Goal: Transaction & Acquisition: Purchase product/service

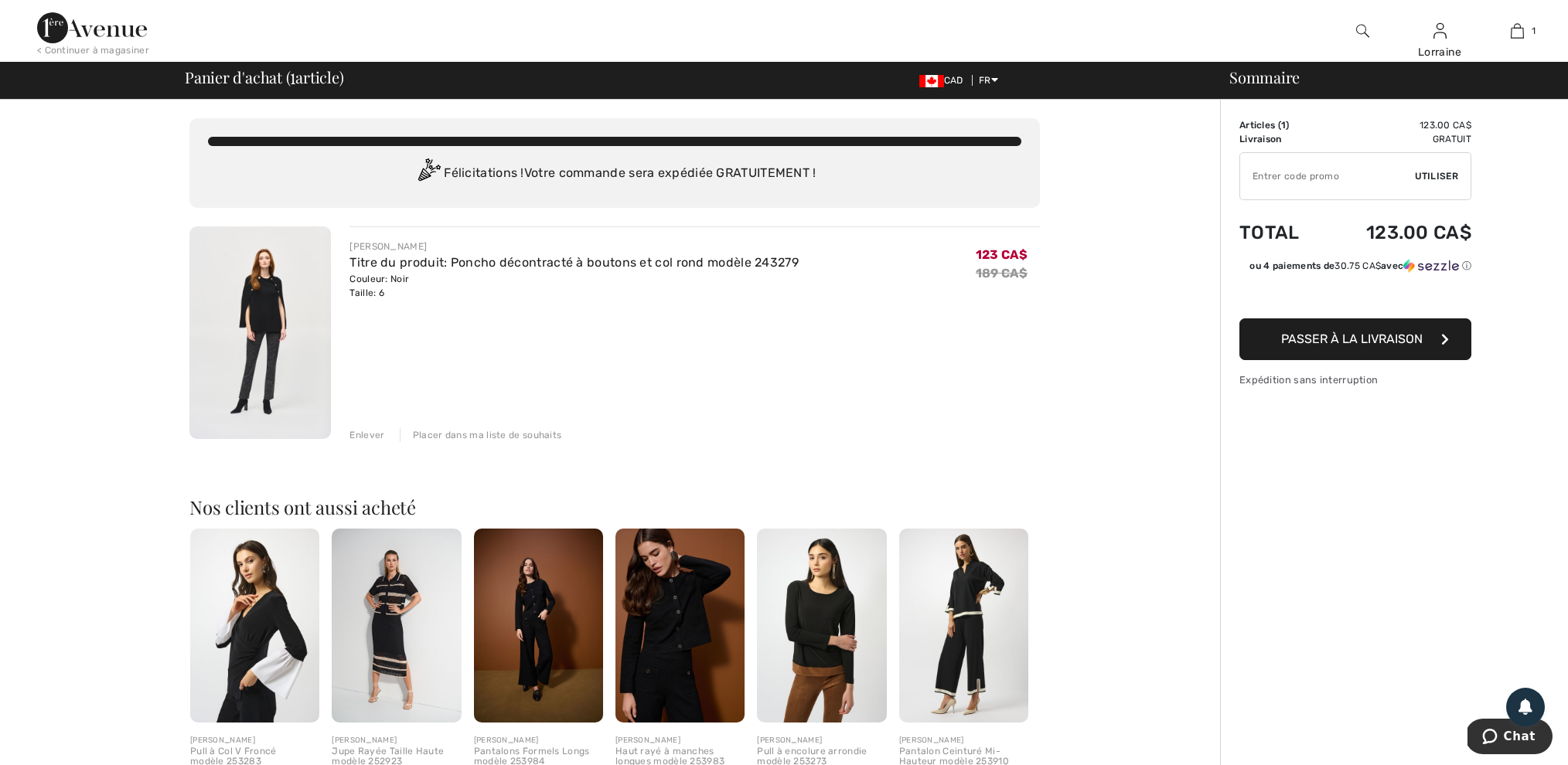
click at [1264, 180] on input "TEXT" at bounding box center [1327, 176] width 175 height 46
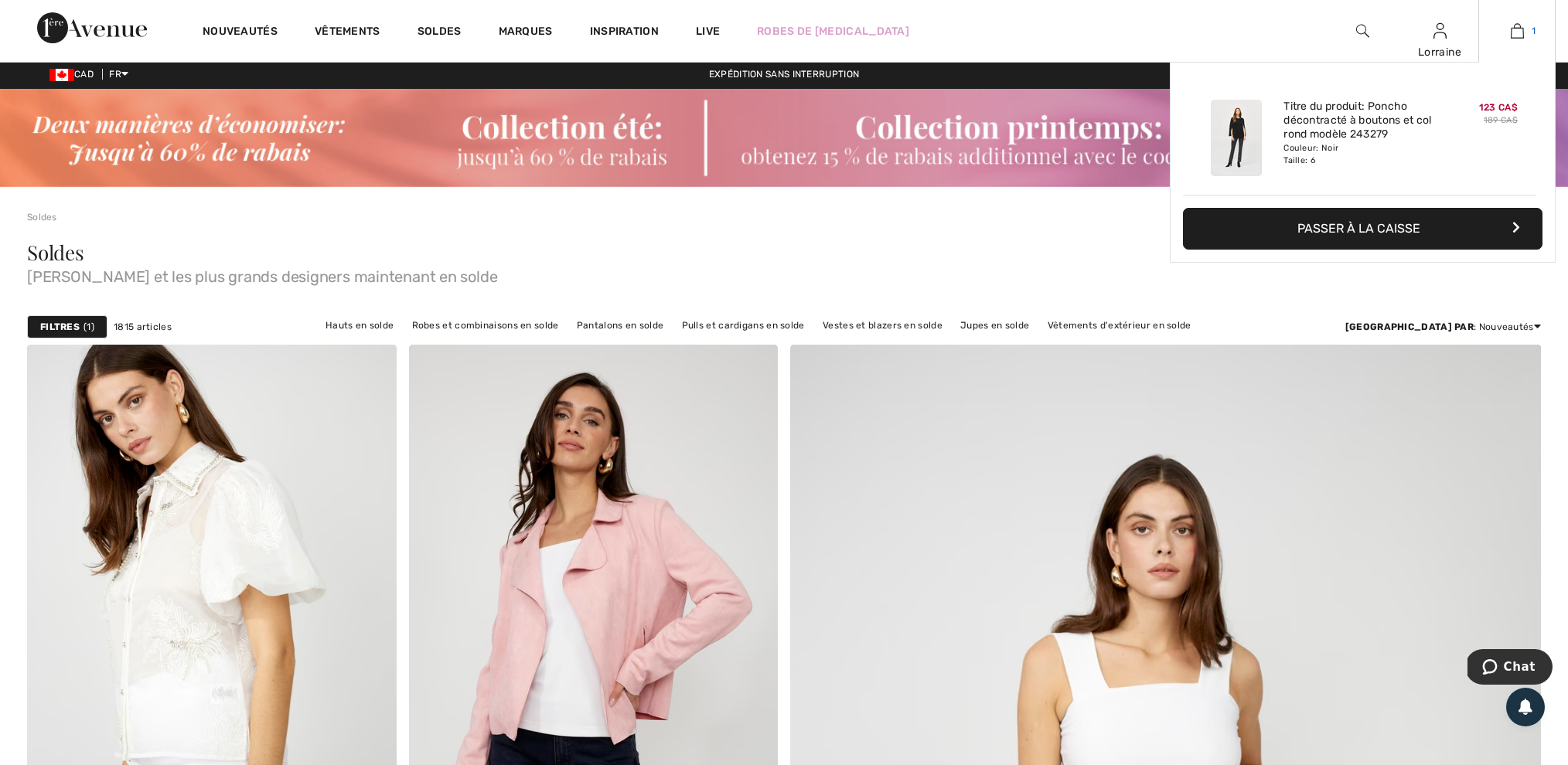
scroll to position [1, 0]
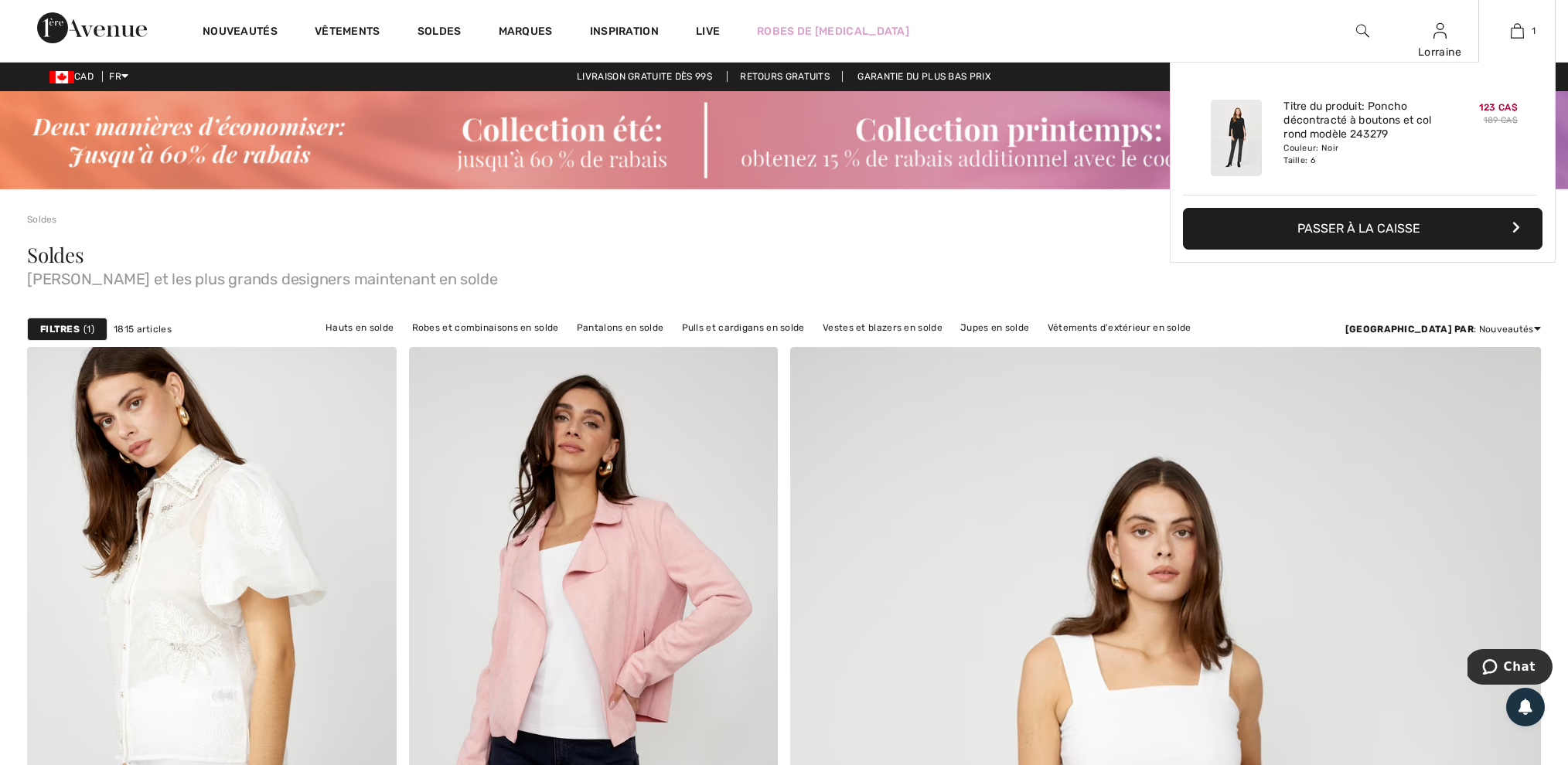
click at [1260, 127] on img at bounding box center [1235, 138] width 51 height 77
click at [1235, 138] on img at bounding box center [1235, 138] width 51 height 77
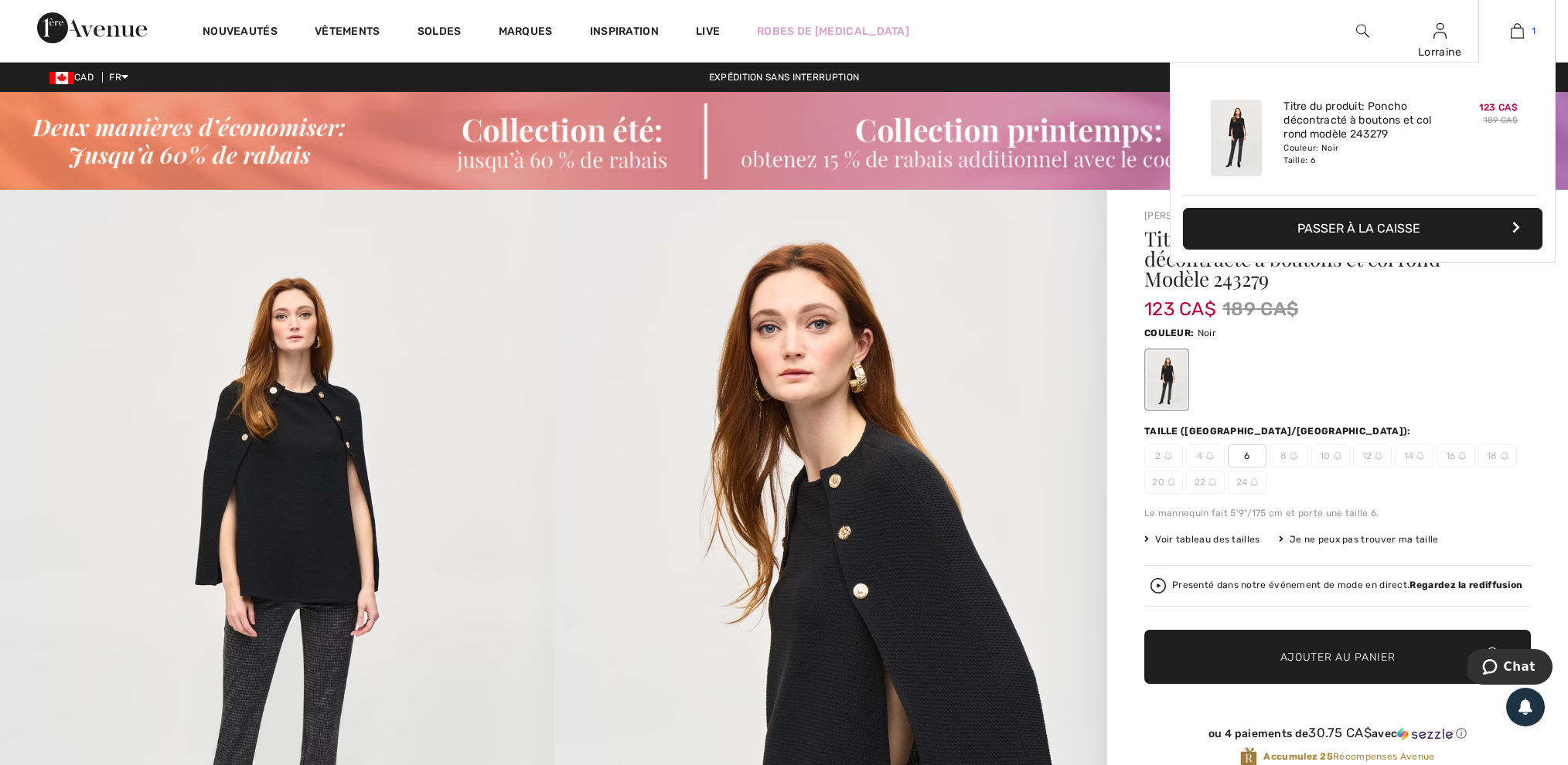
click at [1517, 33] on img at bounding box center [1517, 31] width 13 height 19
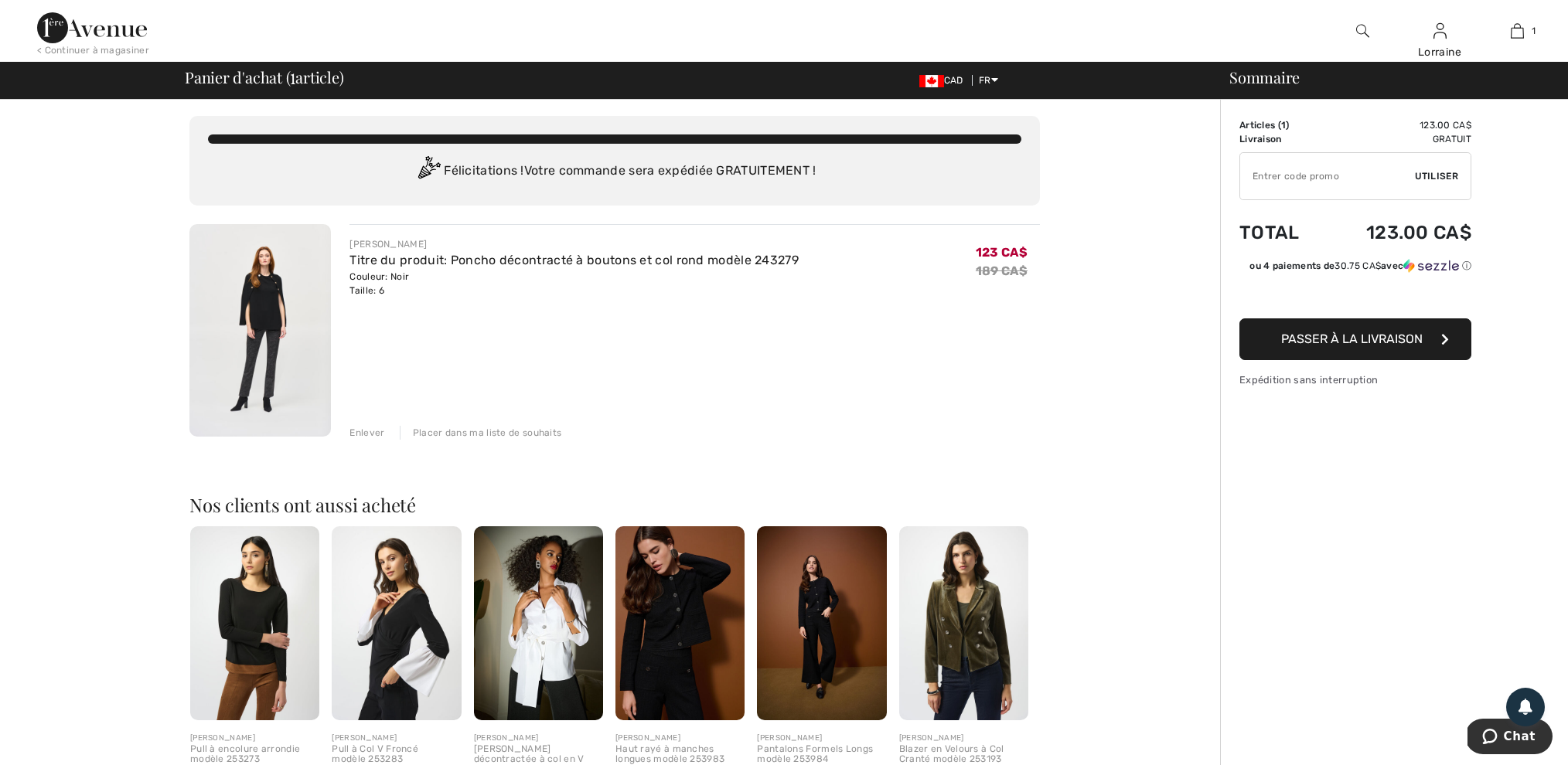
click at [1264, 183] on input "TEXT" at bounding box center [1327, 176] width 175 height 46
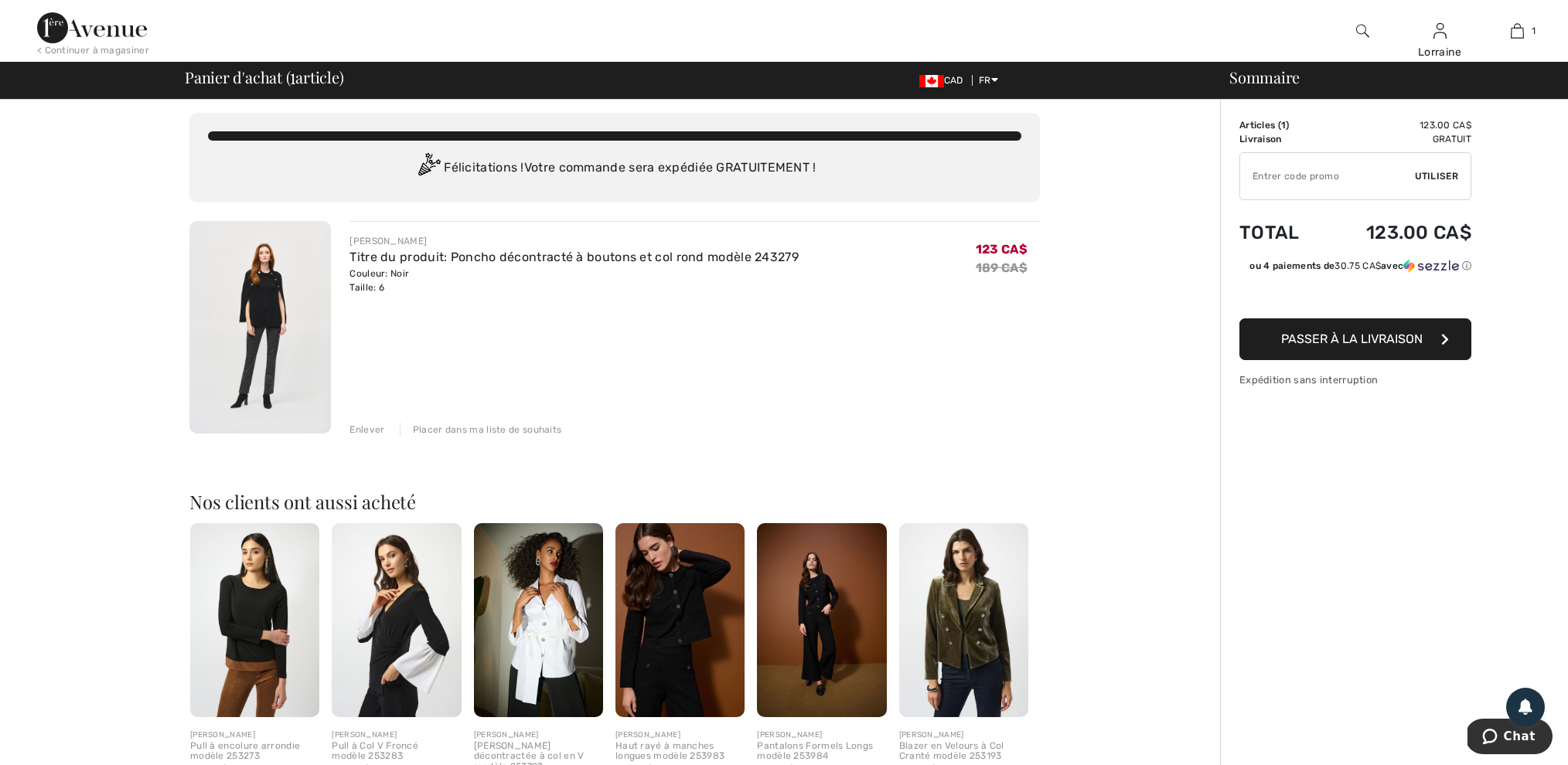
scroll to position [5, 0]
type input "ECTRA15"
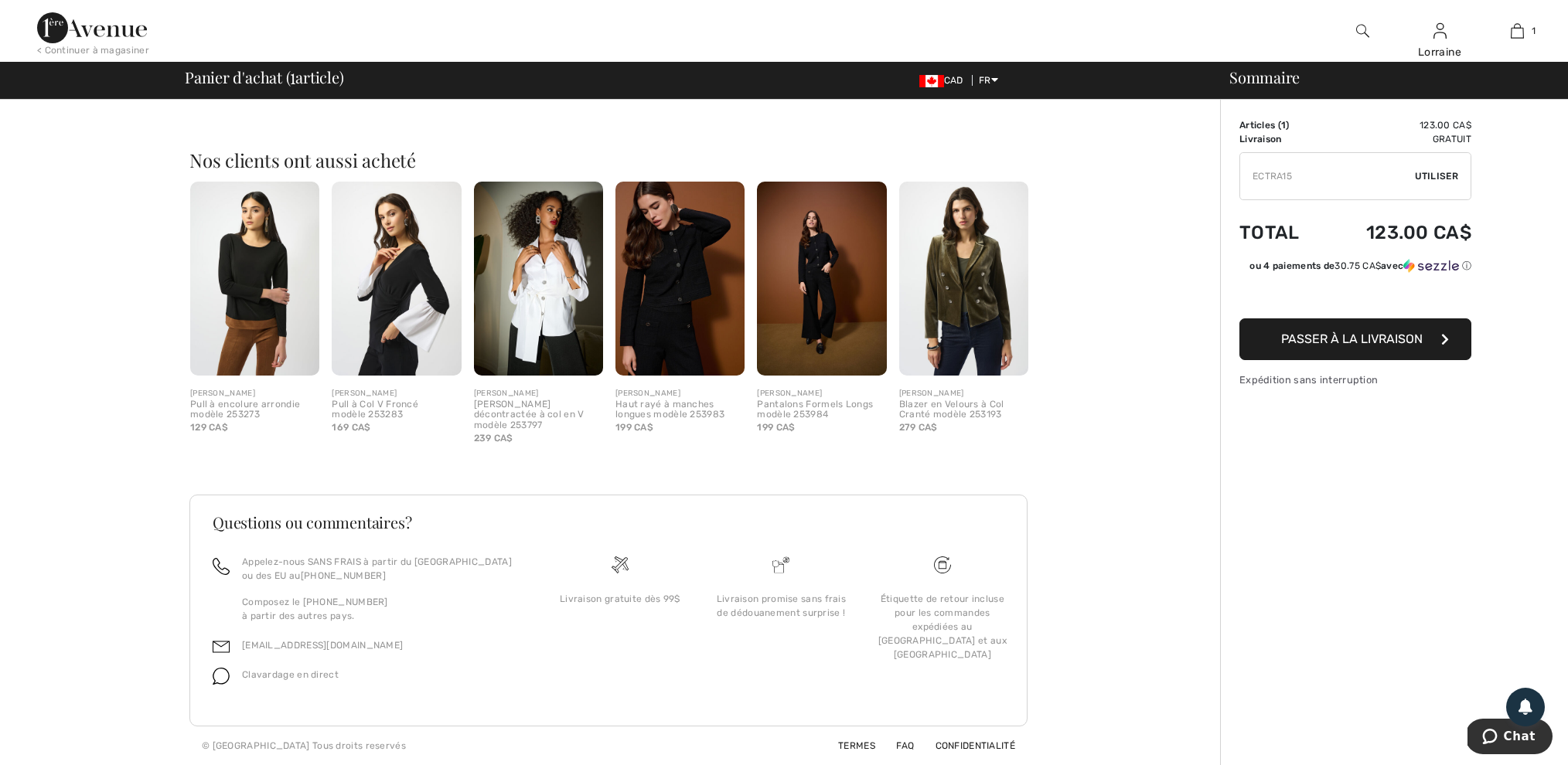
scroll to position [364, 0]
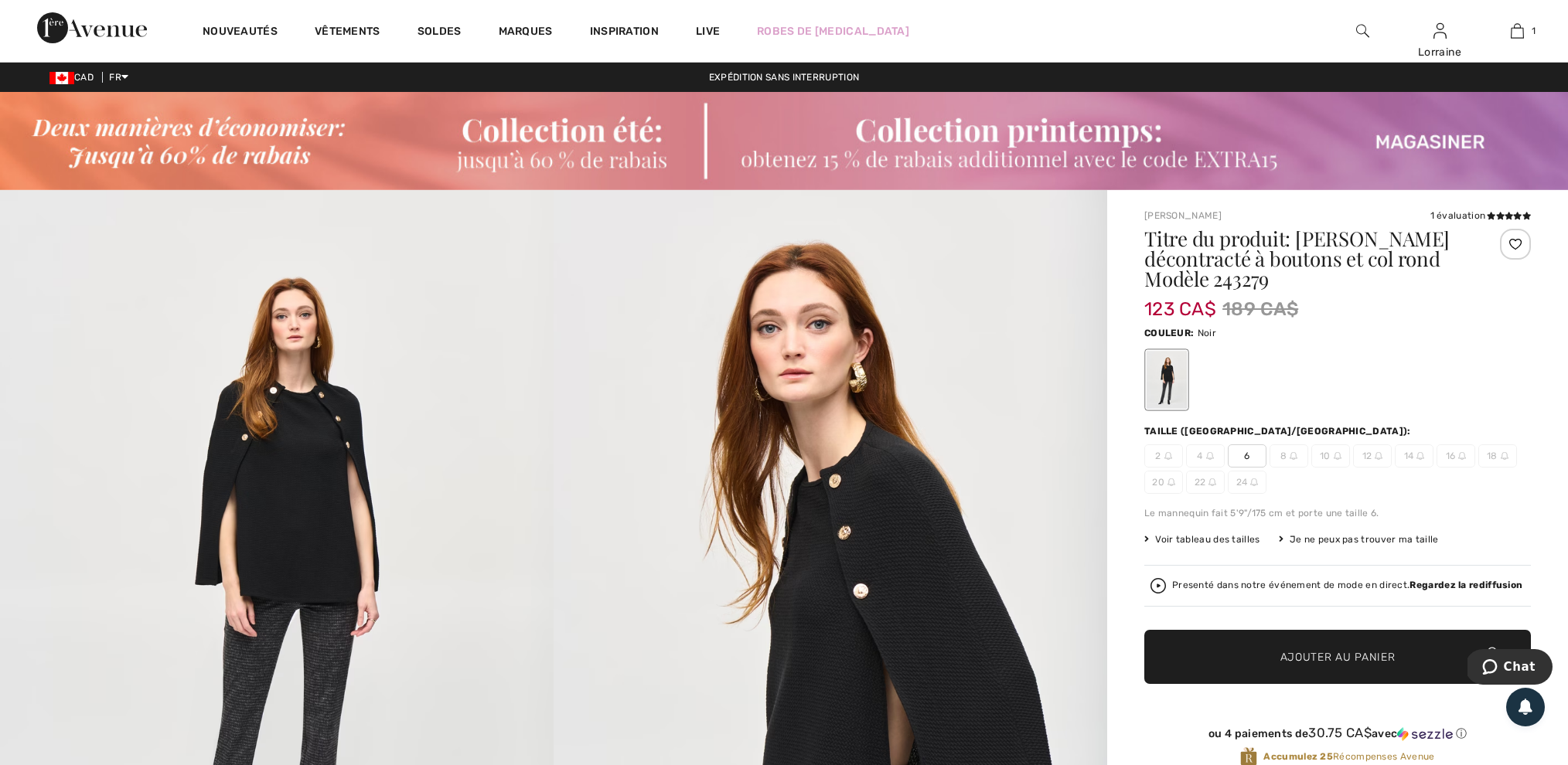
scroll to position [5, 0]
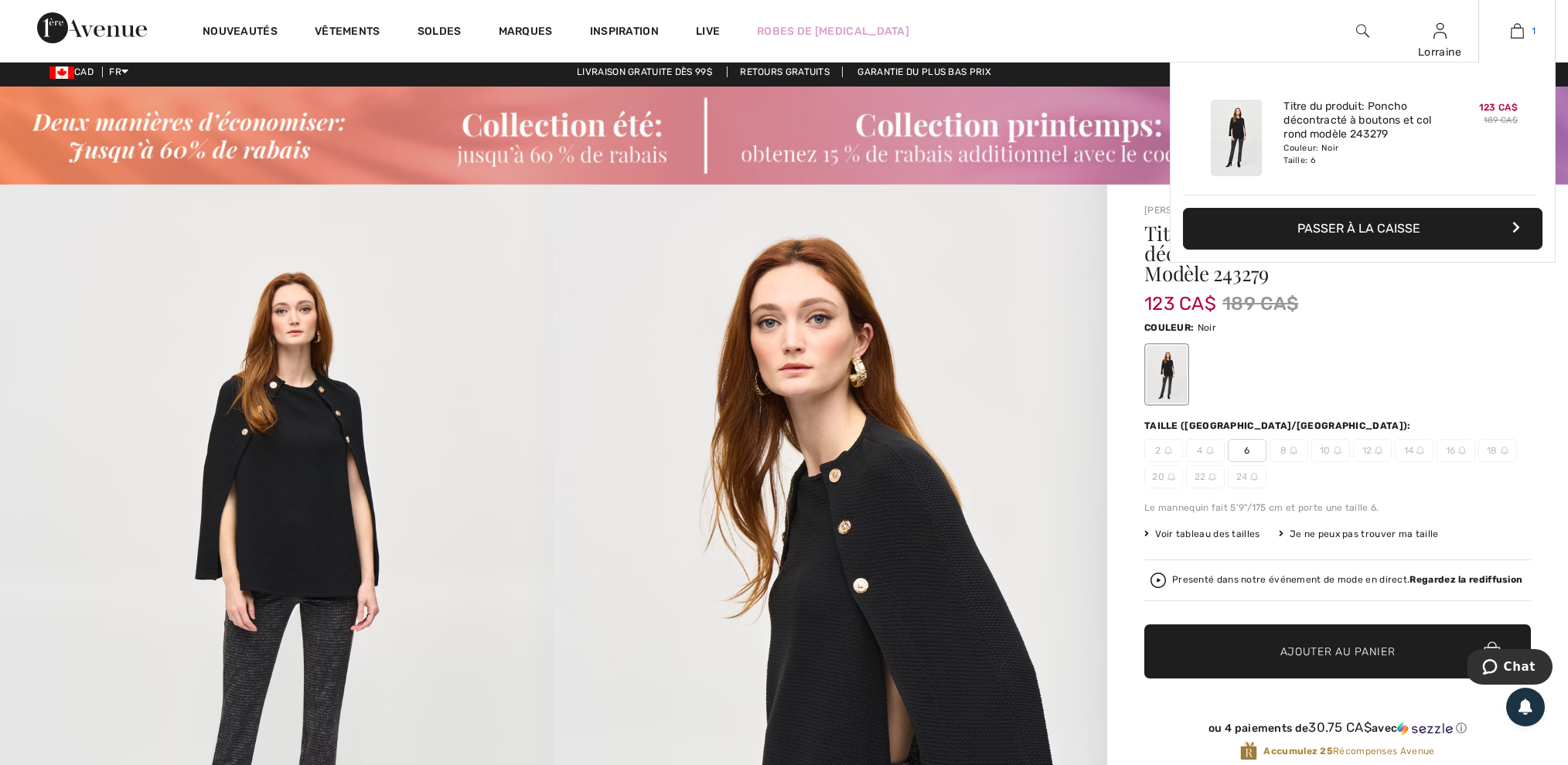
click at [1517, 30] on img at bounding box center [1517, 31] width 13 height 19
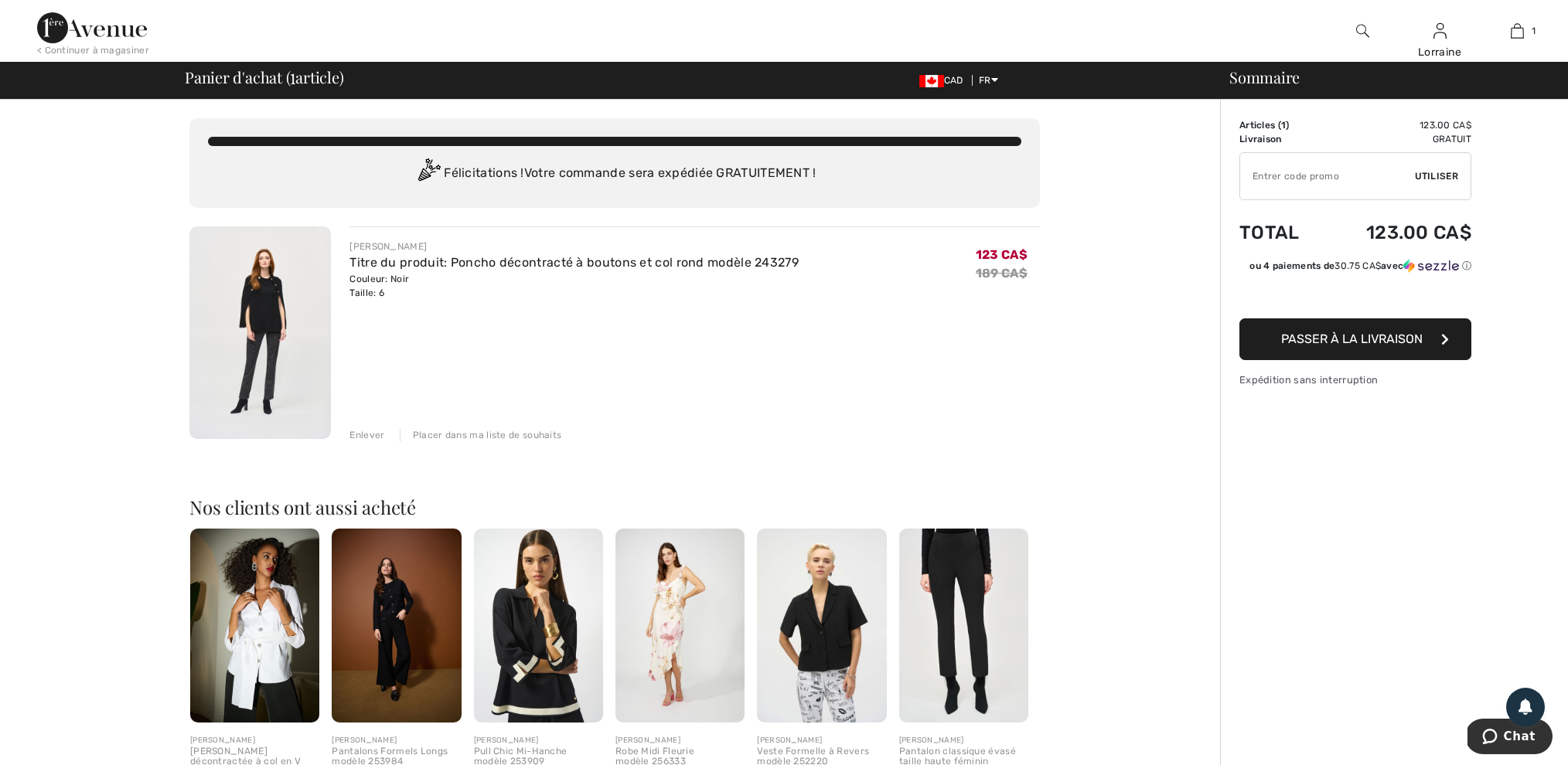
click at [1262, 182] on input "TEXT" at bounding box center [1327, 176] width 175 height 46
type input "EXTRA15"
click at [1438, 175] on span "Utiliser" at bounding box center [1436, 177] width 43 height 14
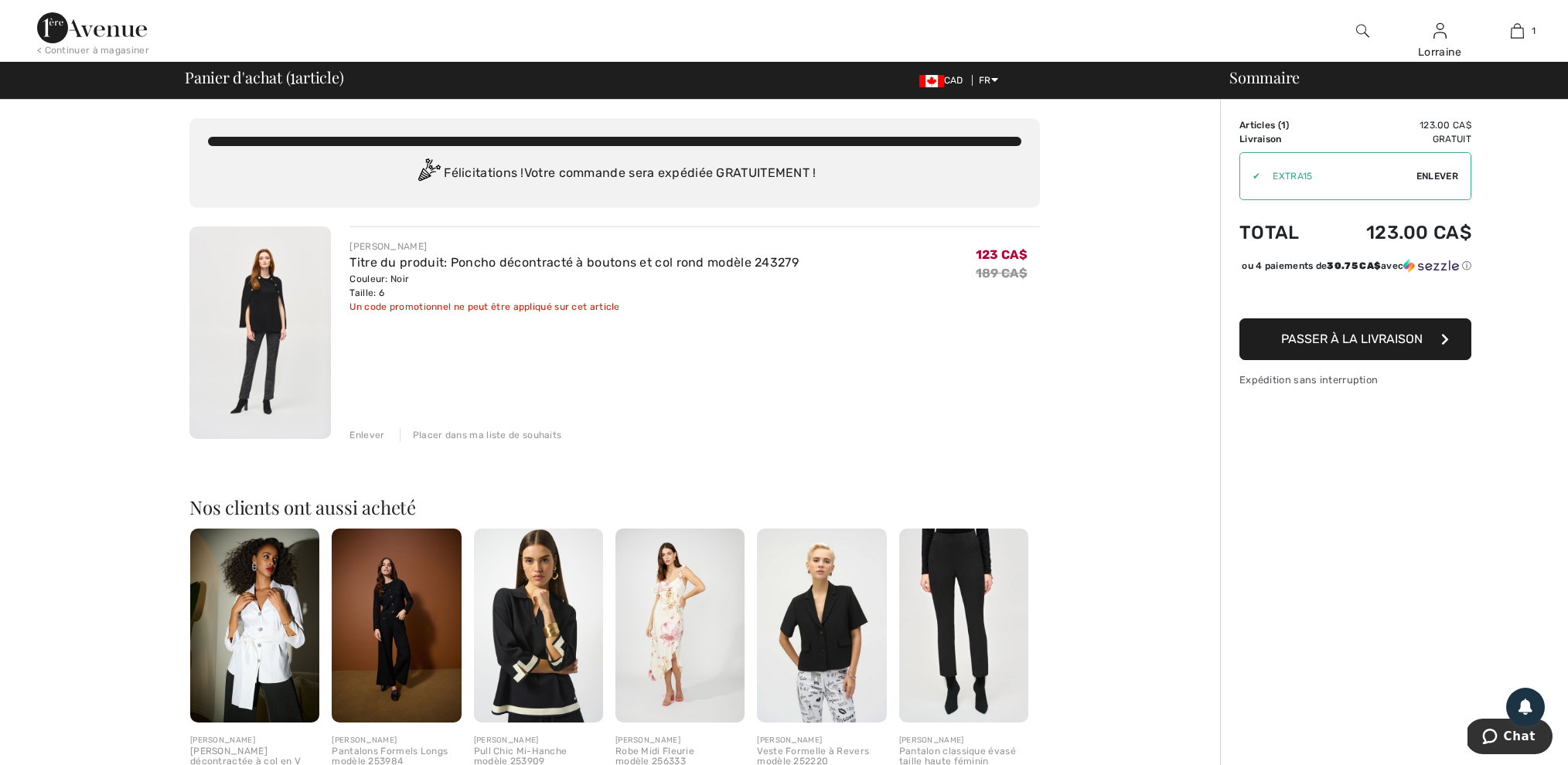
click at [1274, 125] on td "Articles ( 1 )" at bounding box center [1281, 125] width 84 height 14
click at [1416, 180] on span "Enlever" at bounding box center [1437, 177] width 42 height 14
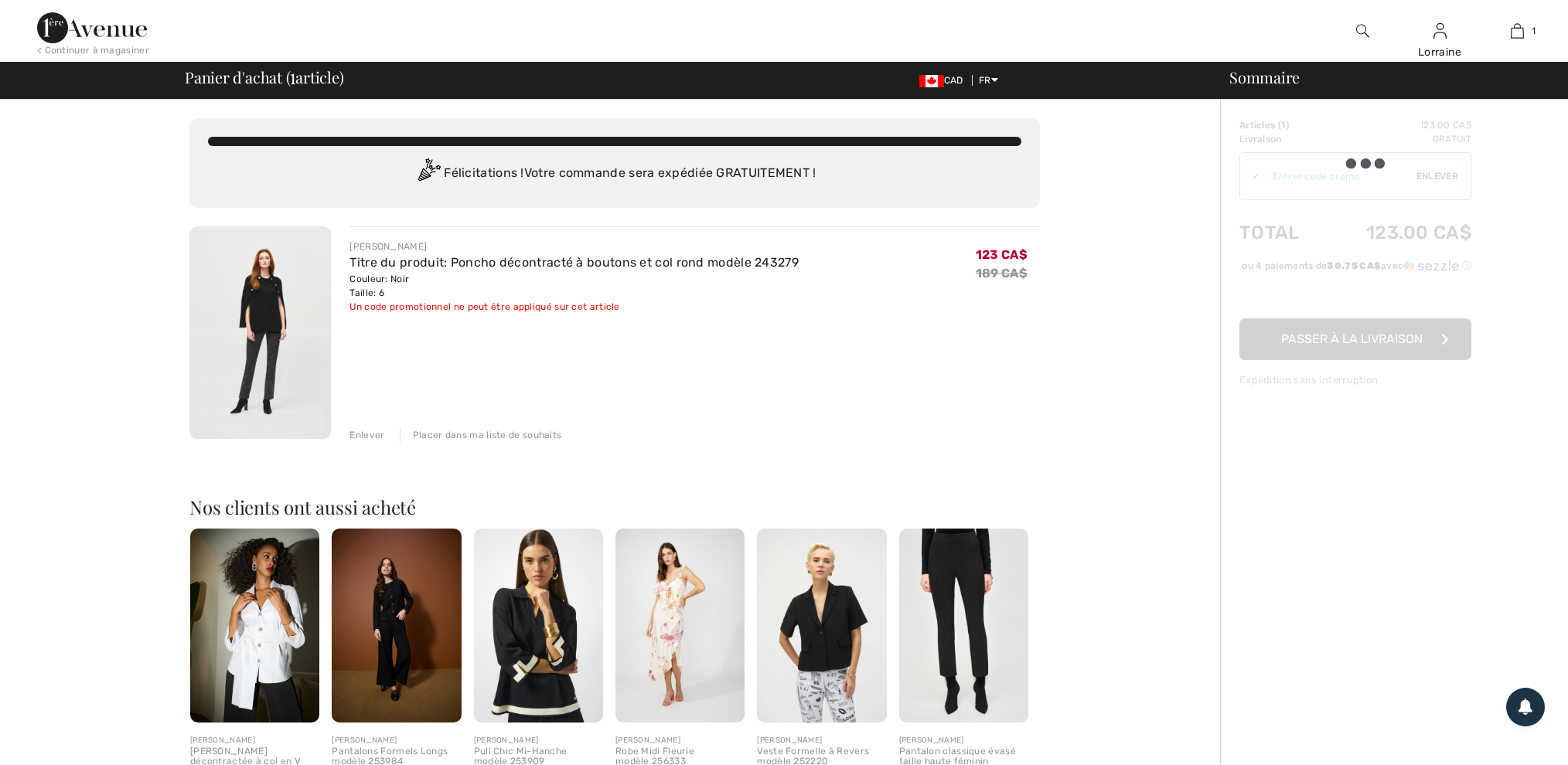
click at [1256, 183] on div at bounding box center [1355, 252] width 232 height 269
click at [1321, 177] on div at bounding box center [1355, 252] width 232 height 269
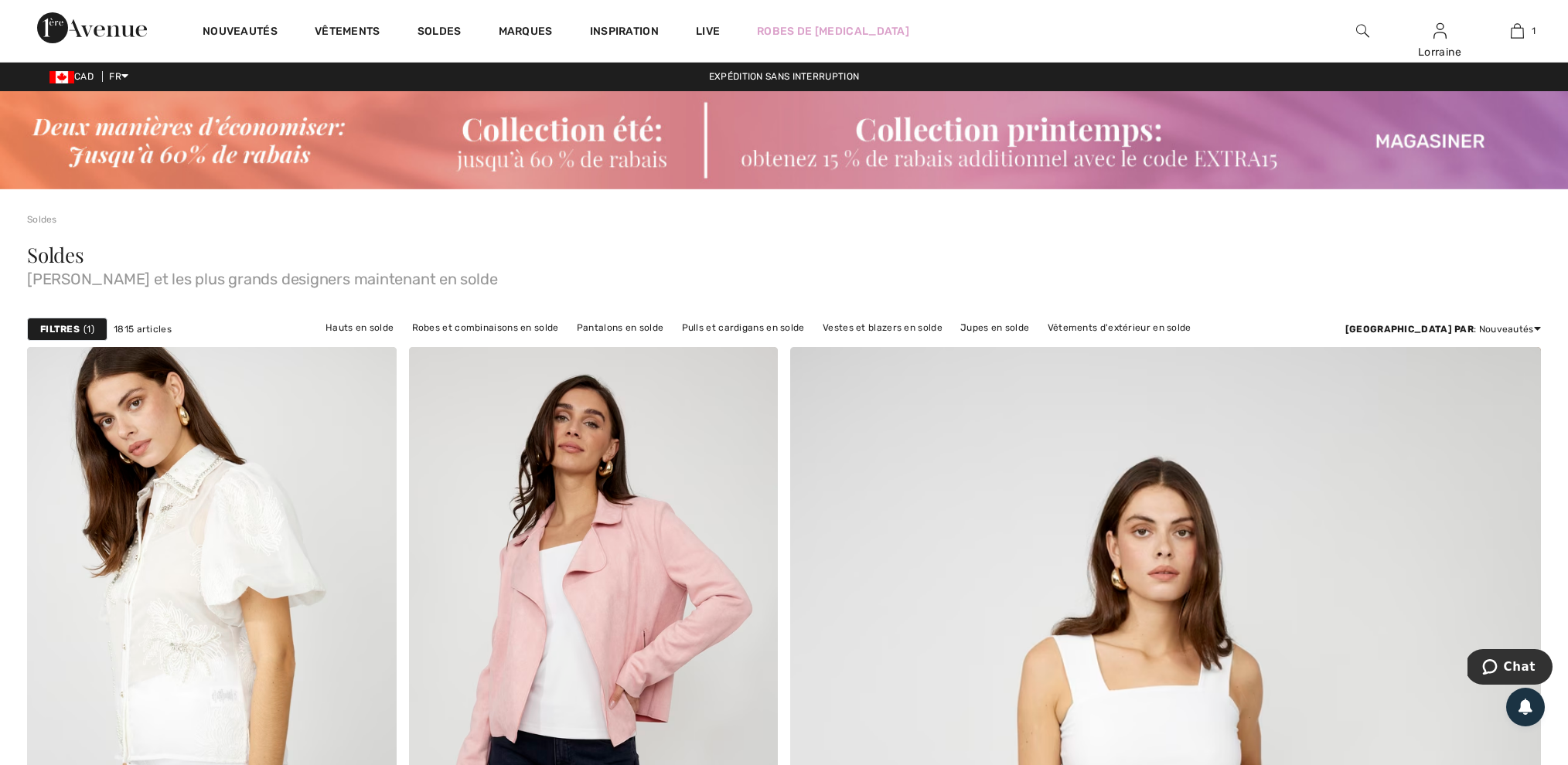
scroll to position [0, 1]
click at [921, 146] on img at bounding box center [784, 141] width 1568 height 98
click at [72, 329] on strong "Filtres" at bounding box center [59, 331] width 39 height 14
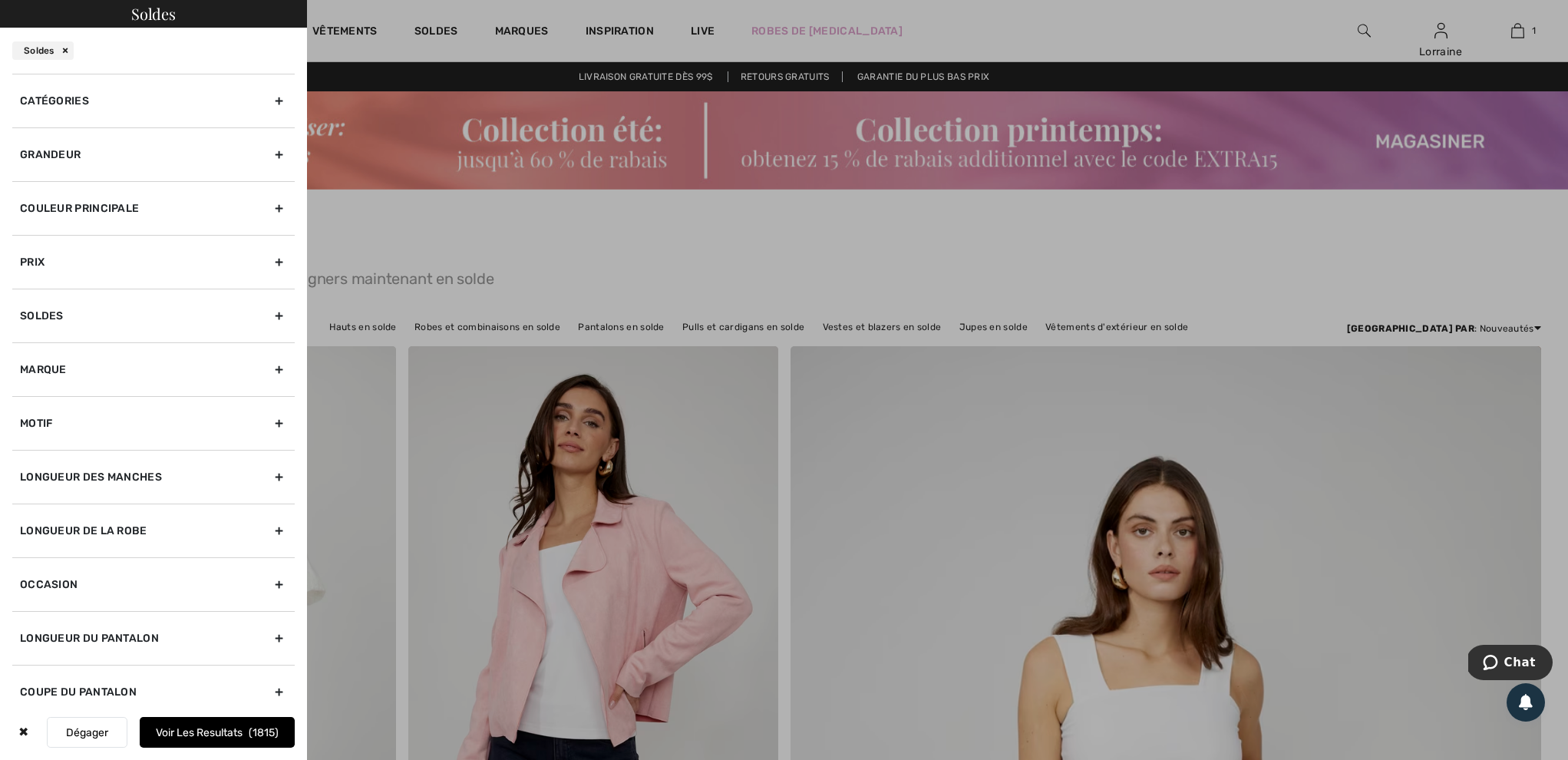
click at [68, 100] on div "Catégories" at bounding box center [153, 100] width 283 height 54
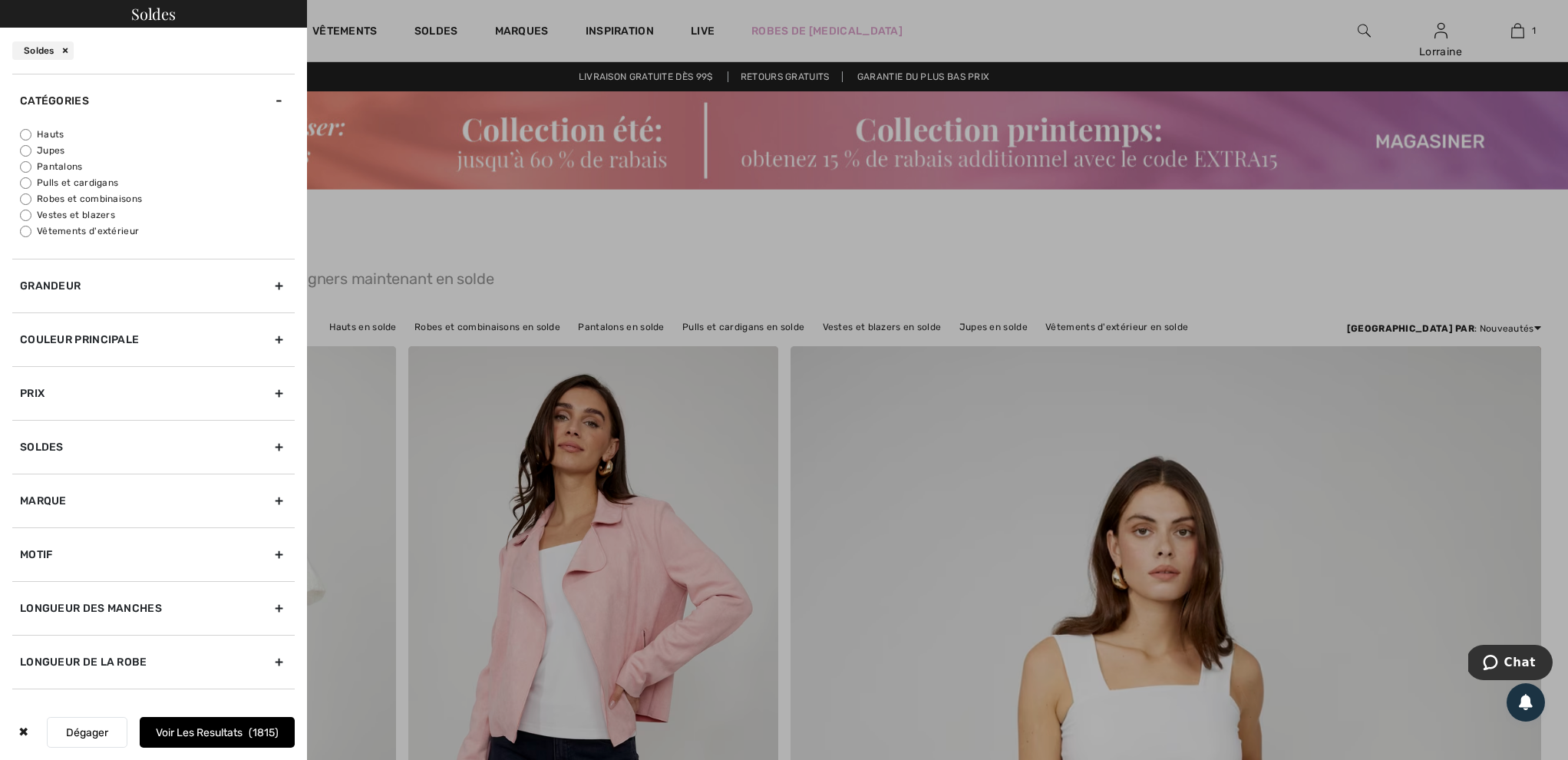
click at [29, 138] on input "Hauts" at bounding box center [26, 135] width 12 height 12
radio input "true"
click at [93, 296] on div "Grandeur" at bounding box center [153, 286] width 283 height 54
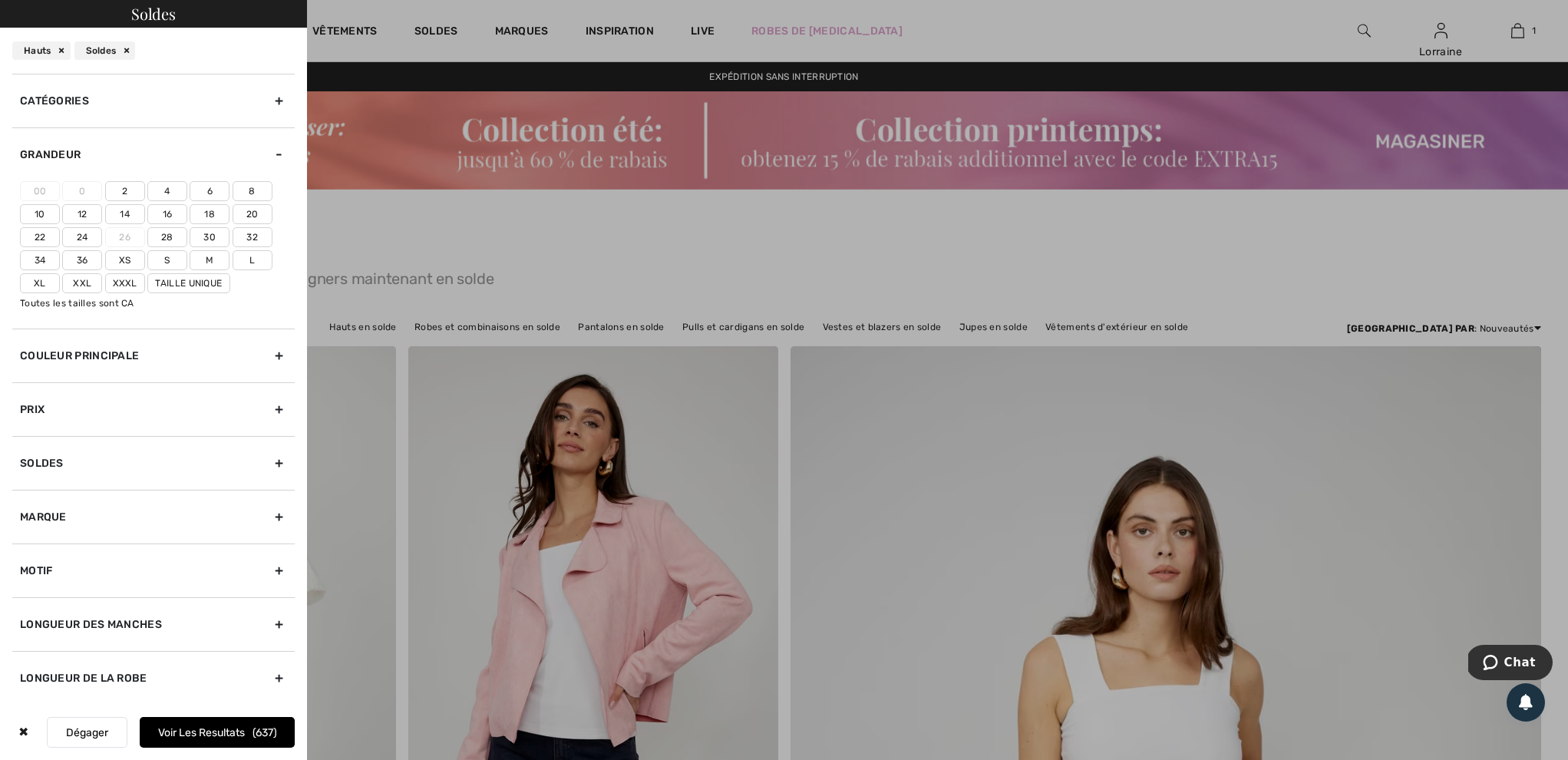
click at [214, 198] on label "6" at bounding box center [209, 191] width 40 height 20
click at [0, 0] on input"] "6" at bounding box center [0, 0] width 0 height 0
click at [169, 270] on label "S" at bounding box center [168, 260] width 40 height 20
click at [0, 0] on input"] "S" at bounding box center [0, 0] width 0 height 0
click at [192, 730] on button "Voir les resultats 395" at bounding box center [217, 732] width 155 height 31
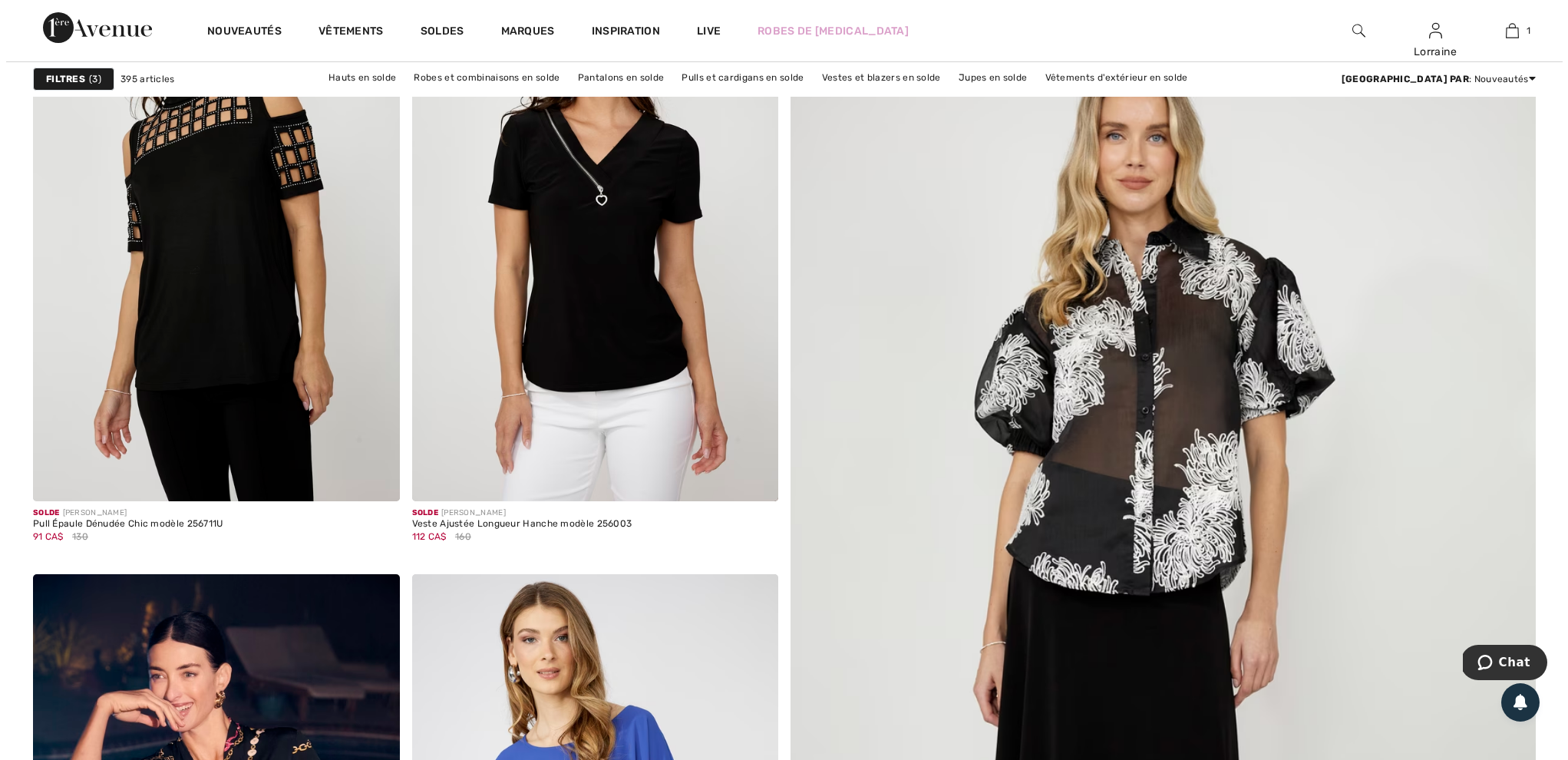
scroll to position [521, 0]
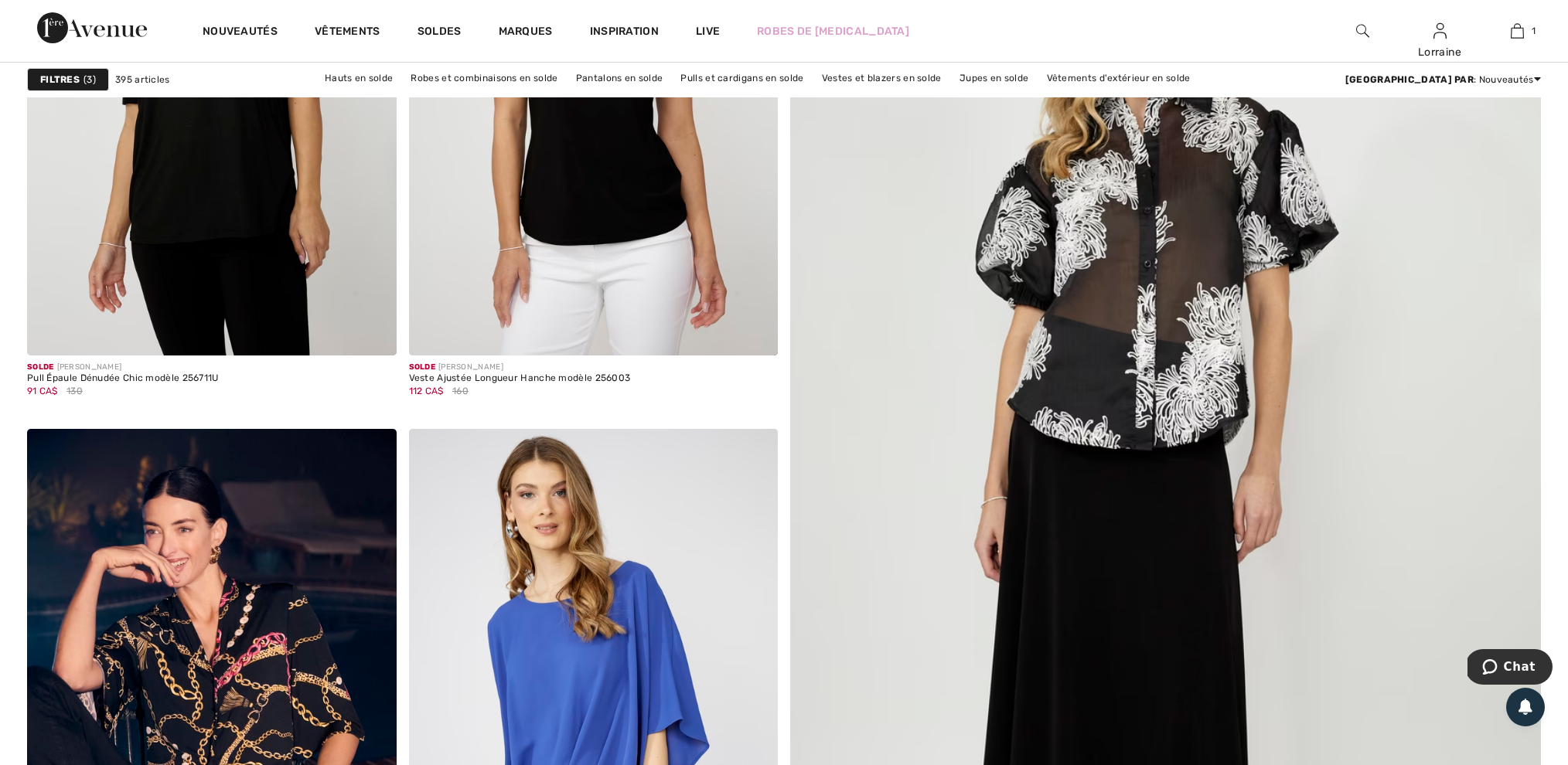
click at [52, 77] on strong "Filtres" at bounding box center [59, 80] width 39 height 14
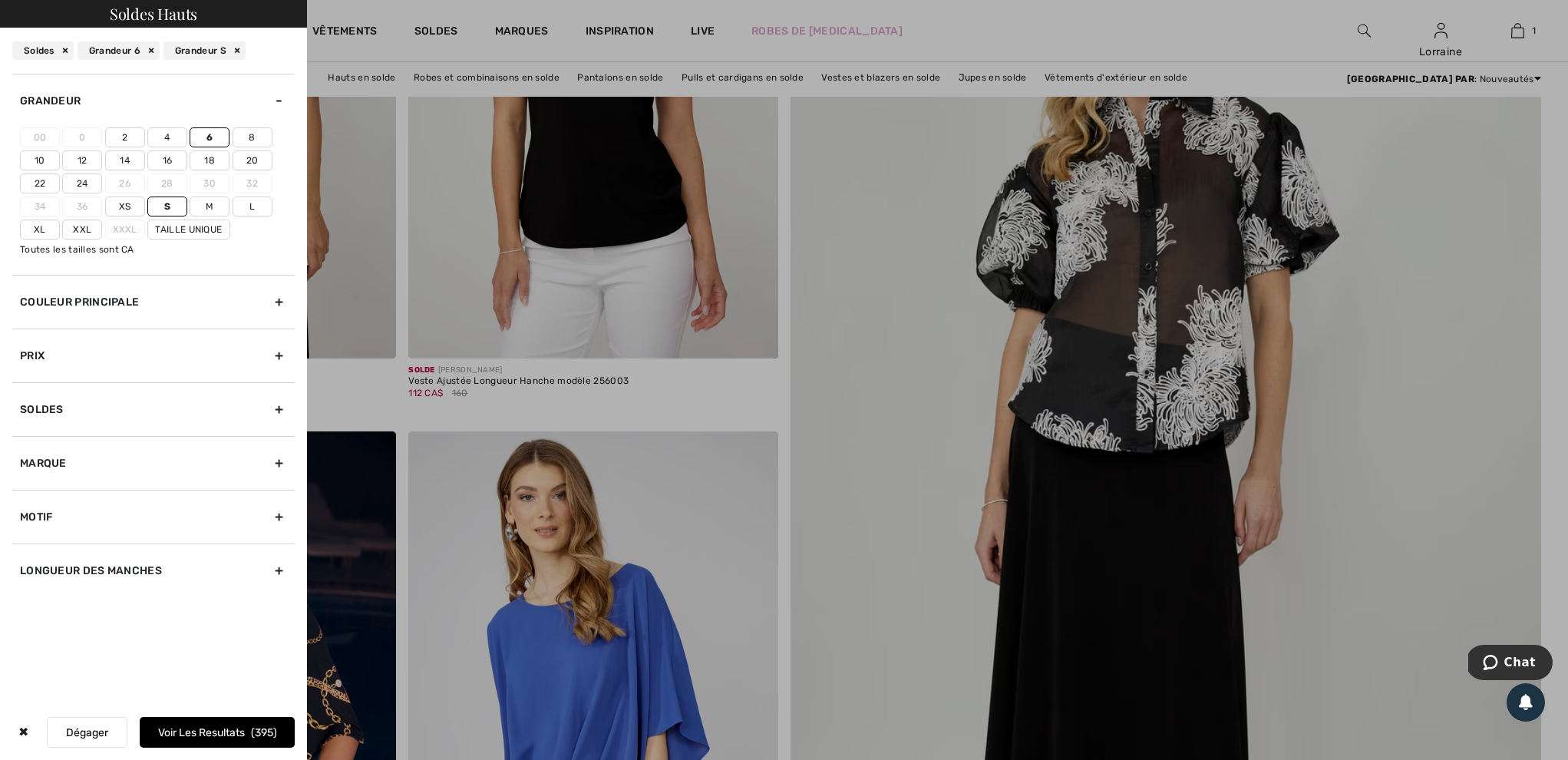
click at [108, 481] on div "Marque" at bounding box center [153, 463] width 283 height 54
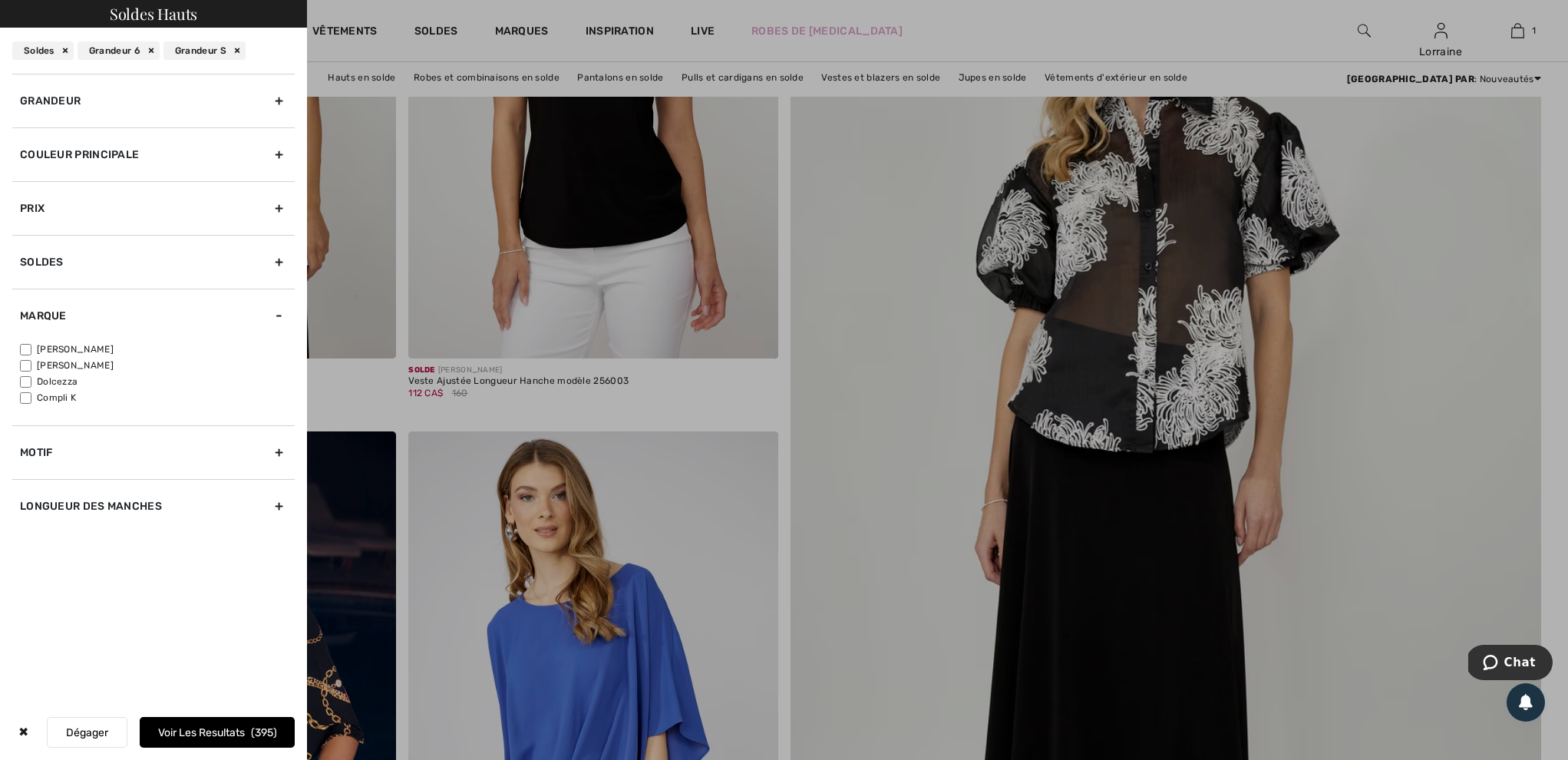
click at [26, 350] on input"] "[PERSON_NAME]" at bounding box center [26, 350] width 12 height 12
checkbox input"] "true"
click at [66, 458] on div "Motif" at bounding box center [153, 452] width 283 height 54
click at [29, 405] on input"] "Uni" at bounding box center [26, 404] width 12 height 12
checkbox input"] "true"
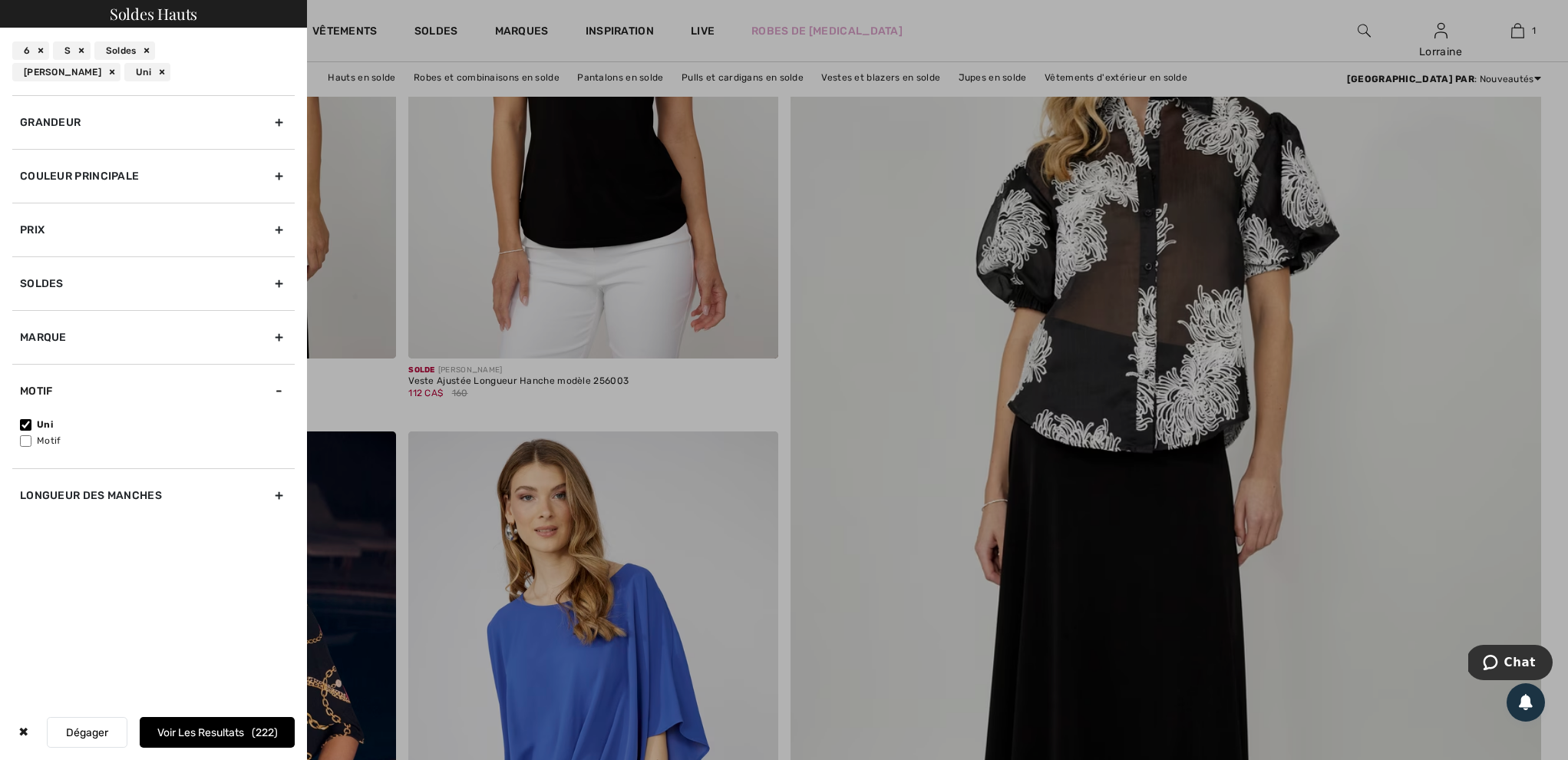
click at [185, 732] on button "Voir les resultats 222" at bounding box center [217, 732] width 155 height 31
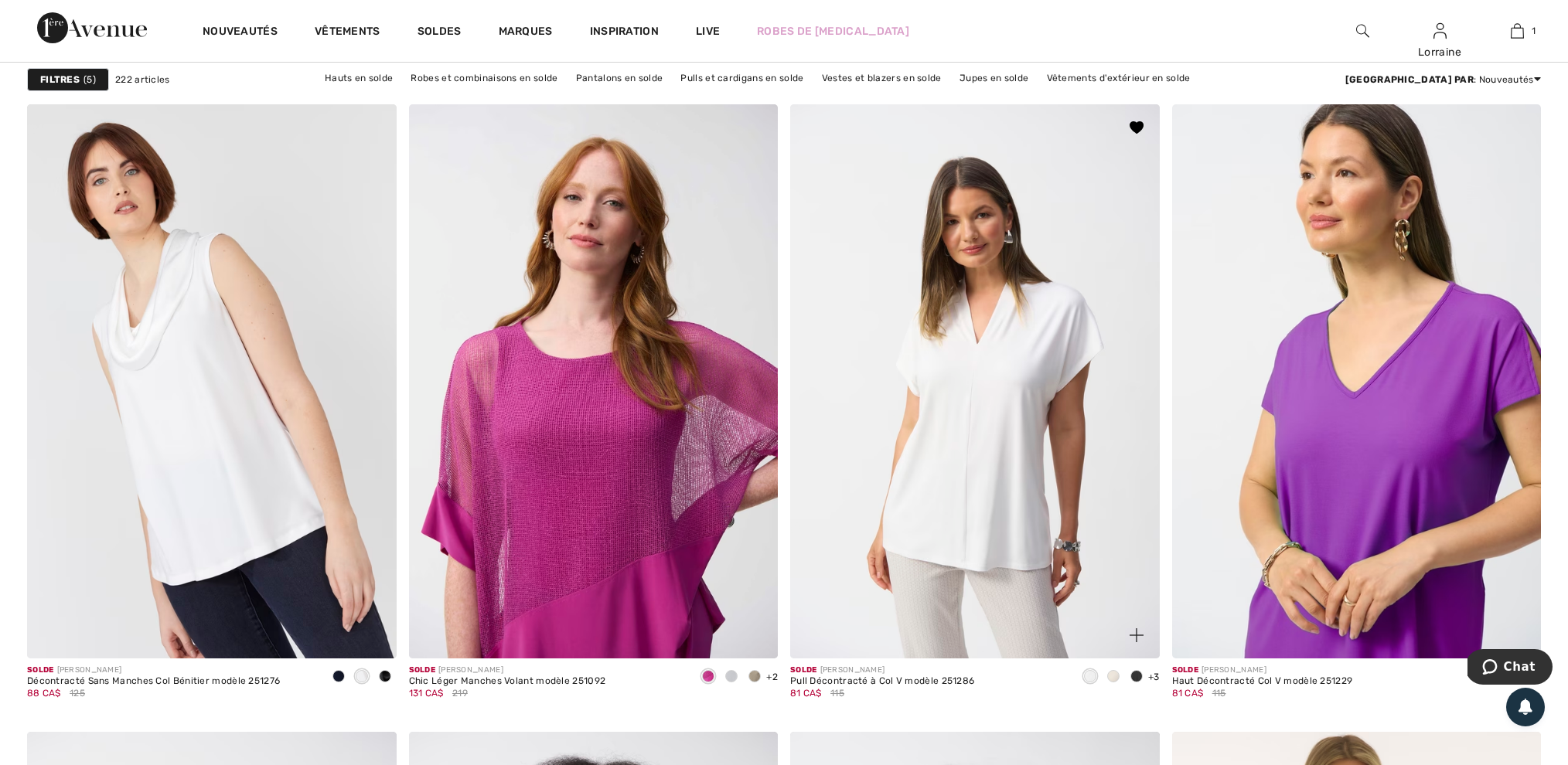
scroll to position [8523, 1]
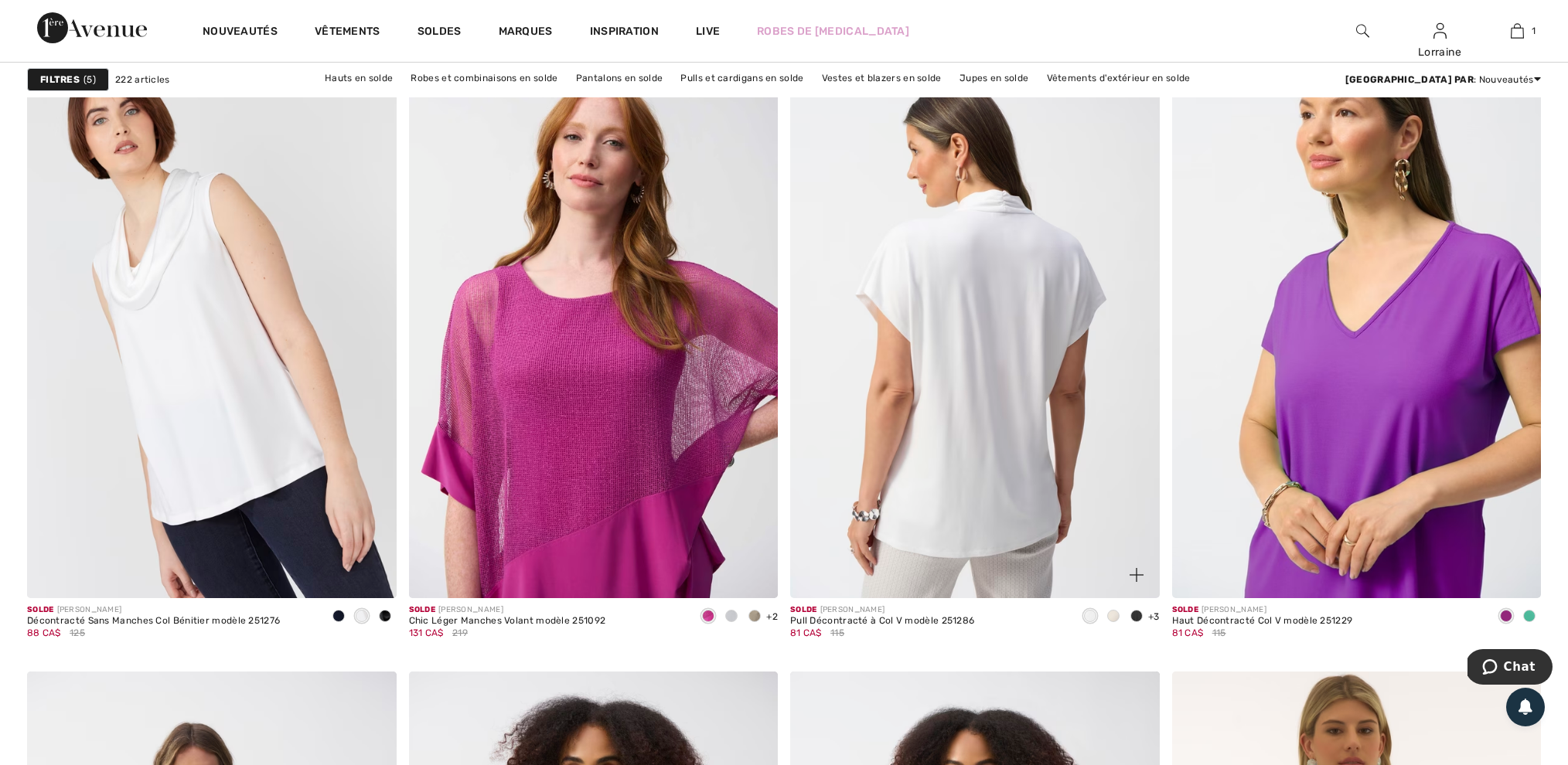
click at [970, 324] on img at bounding box center [975, 321] width 370 height 553
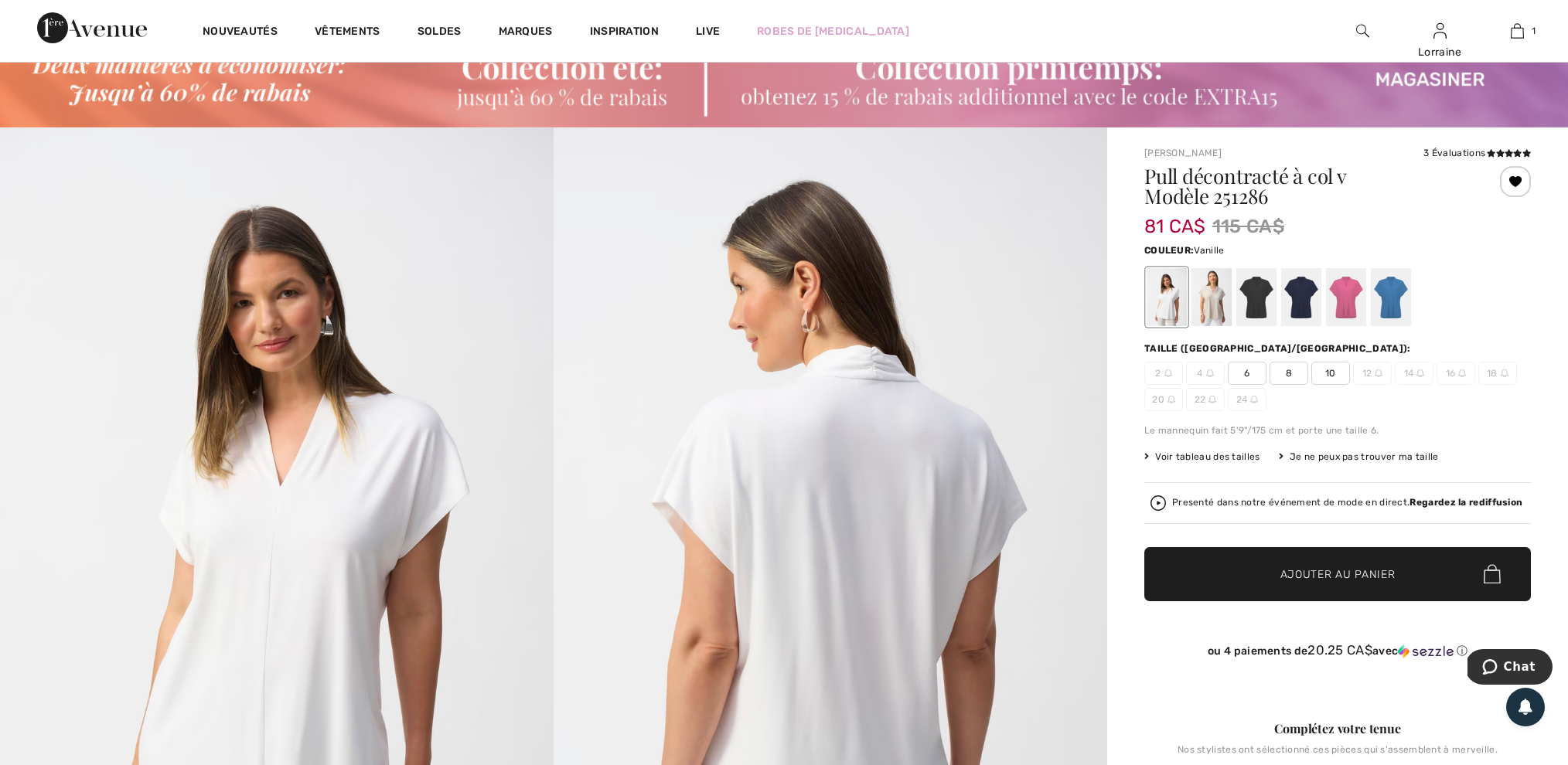
scroll to position [63, 0]
click at [1167, 302] on div at bounding box center [1167, 298] width 40 height 58
click at [1254, 382] on span "6" at bounding box center [1246, 373] width 39 height 23
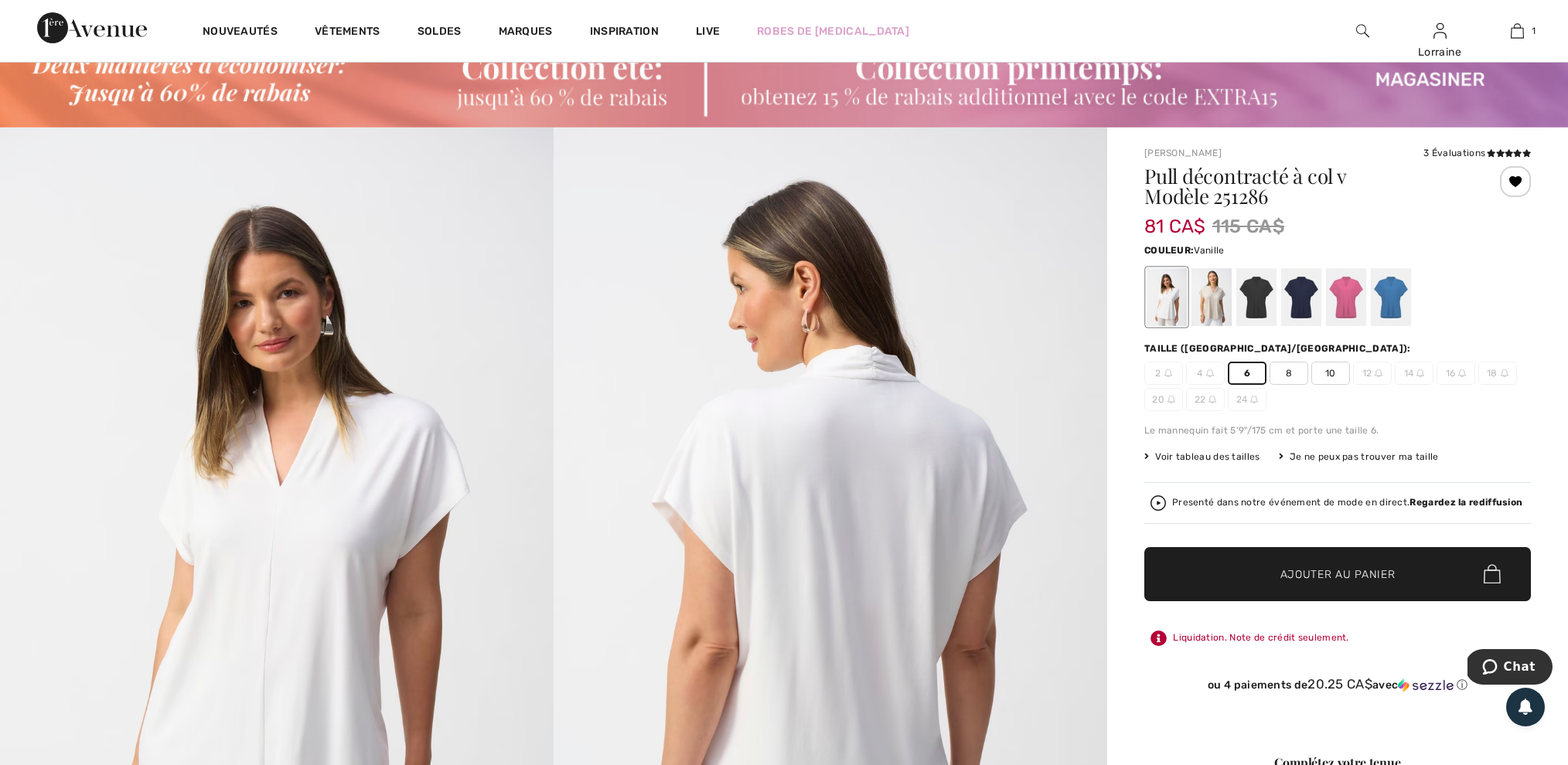
click at [1326, 582] on span "Ajouter au panier" at bounding box center [1337, 574] width 115 height 16
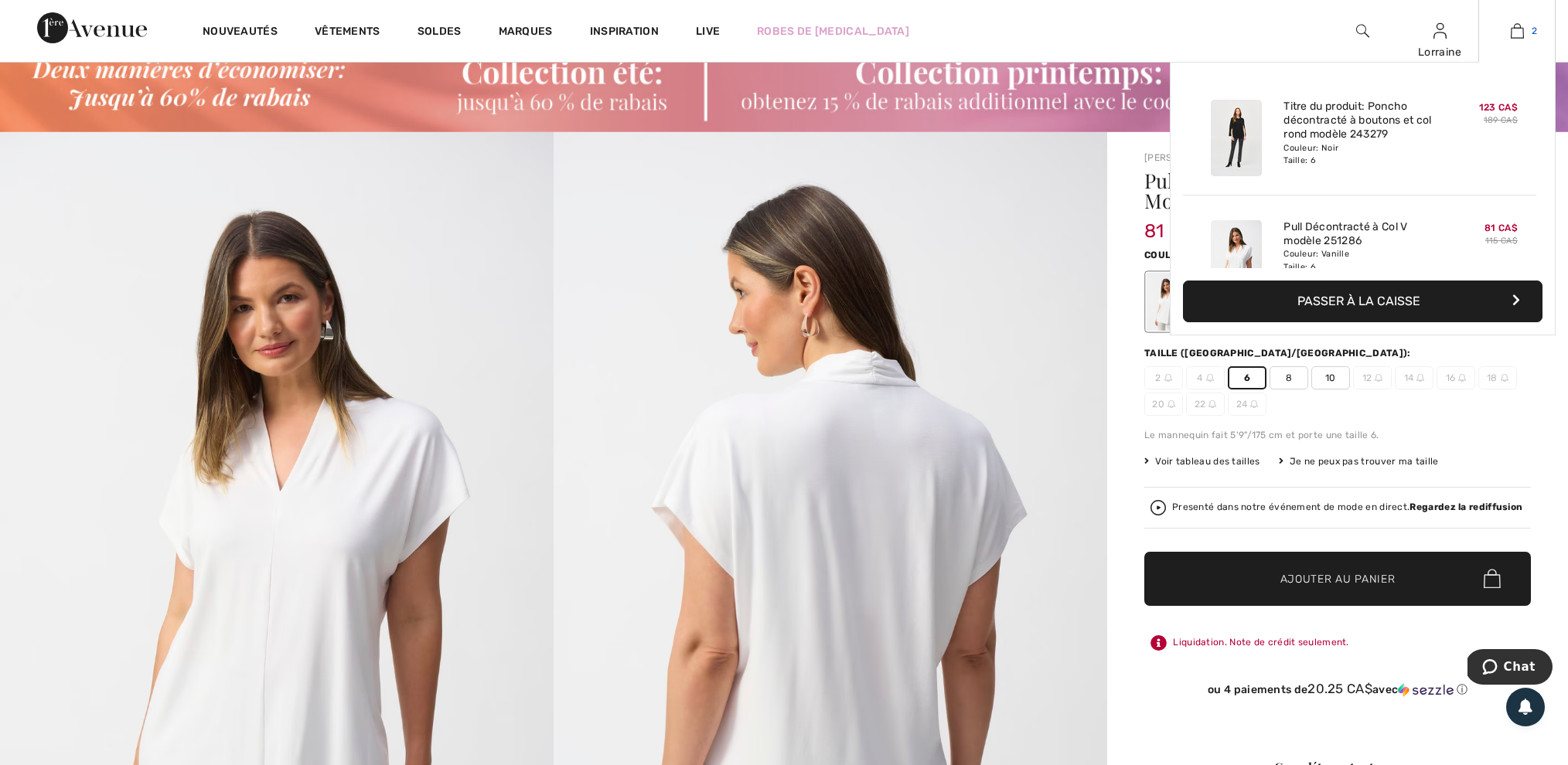
scroll to position [57, 0]
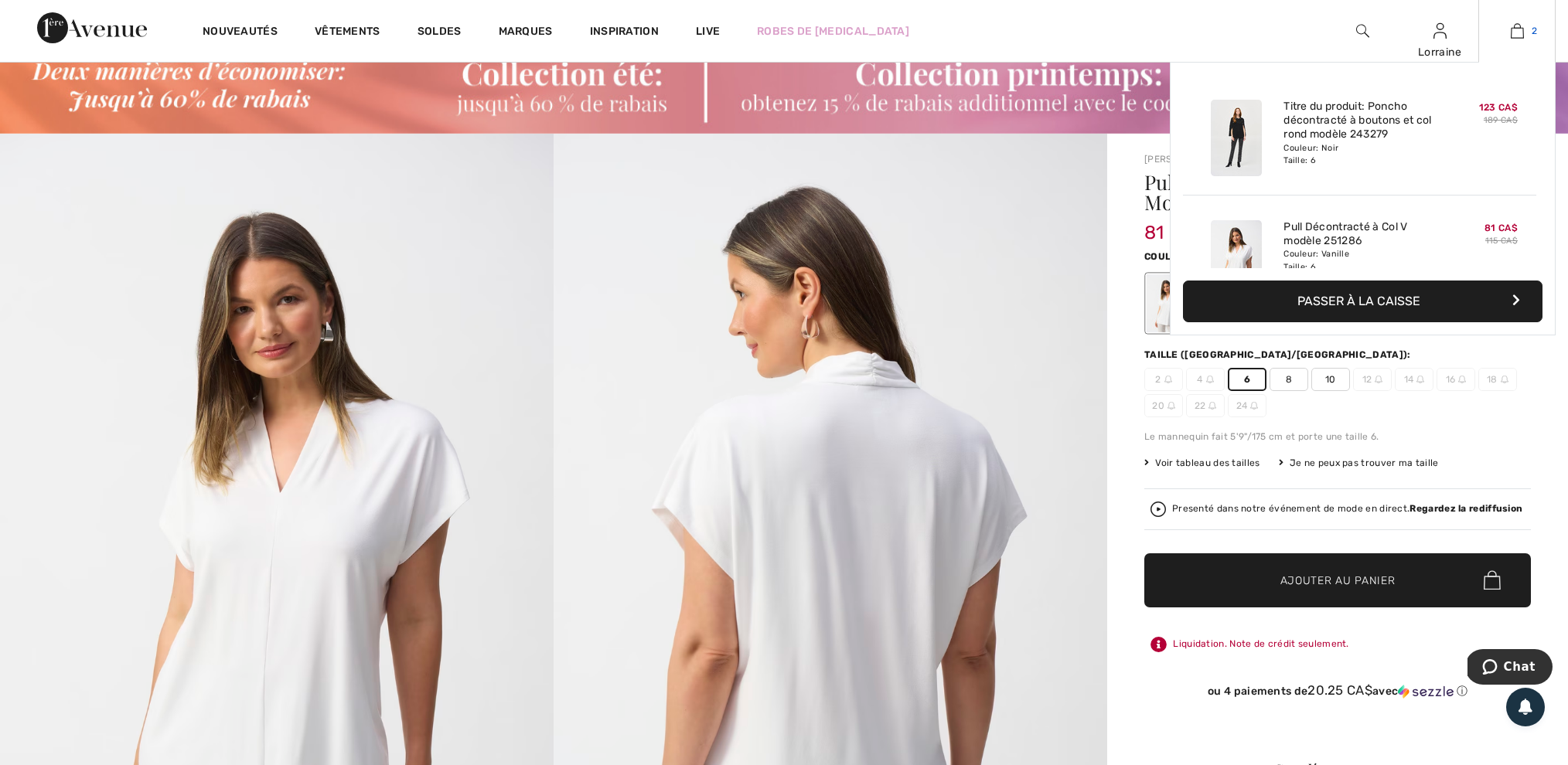
click at [1517, 32] on img at bounding box center [1517, 31] width 13 height 19
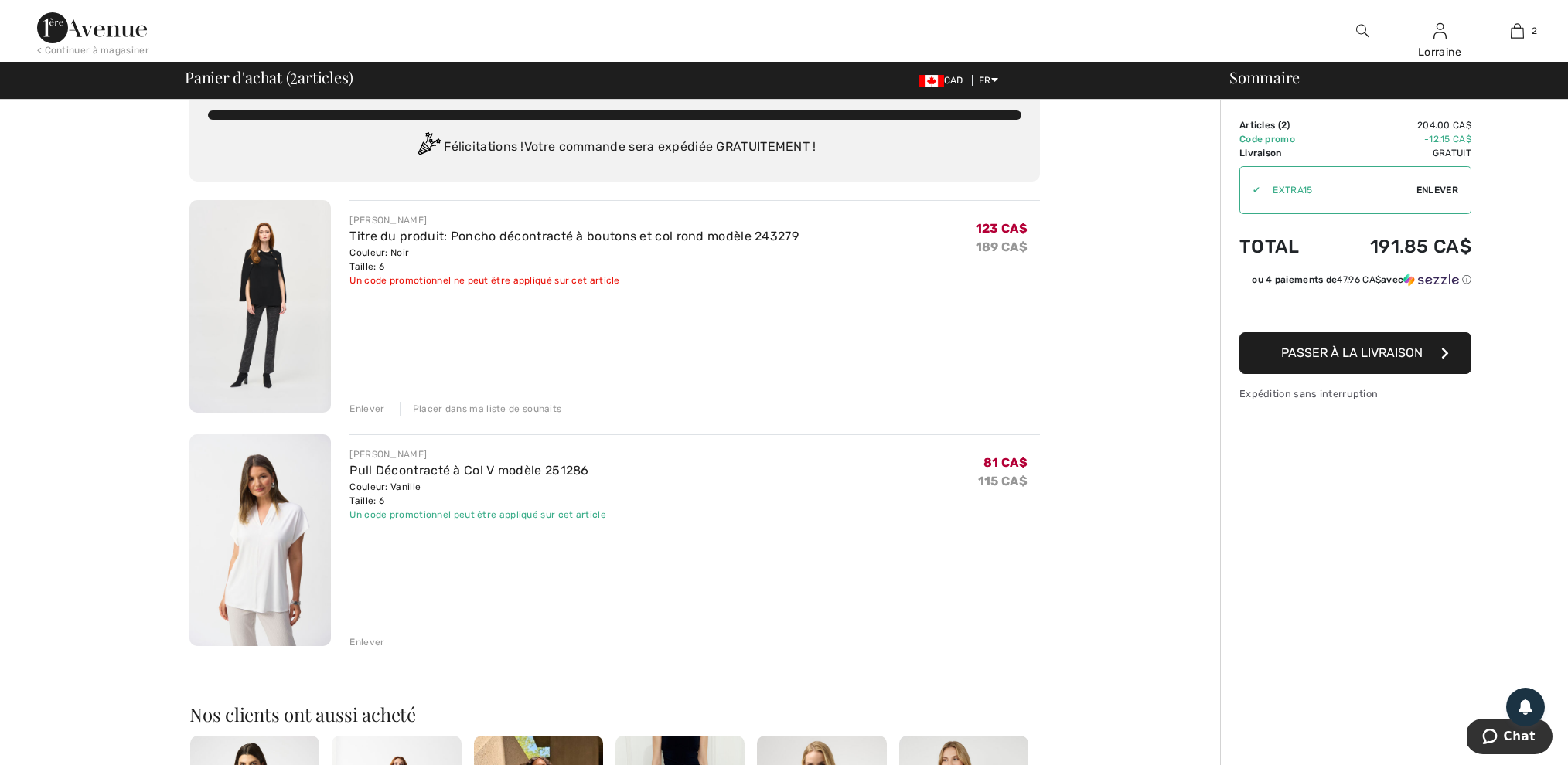
scroll to position [32, 0]
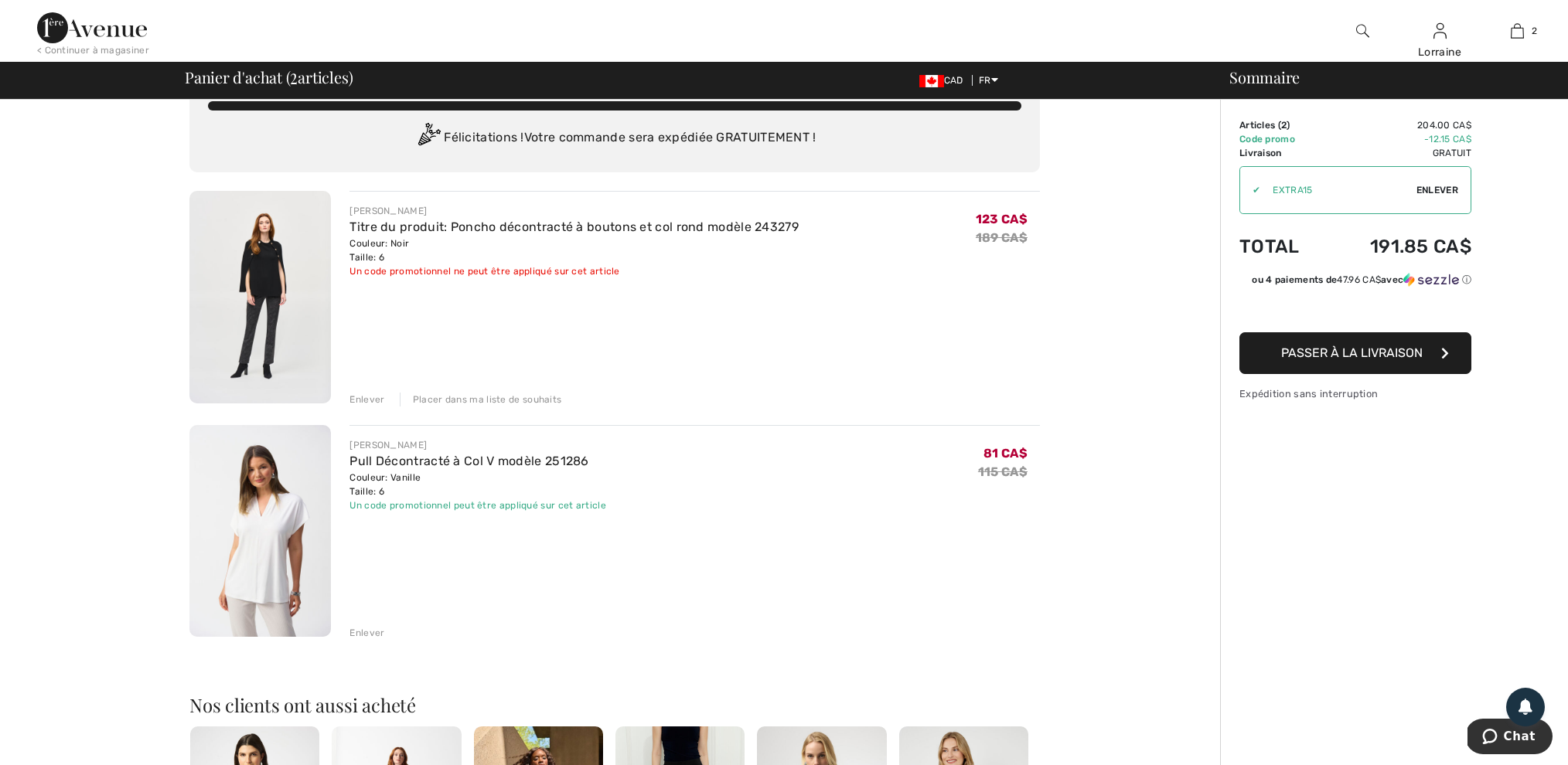
click at [533, 395] on div "Placer dans ma liste de souhaits" at bounding box center [480, 399] width 163 height 14
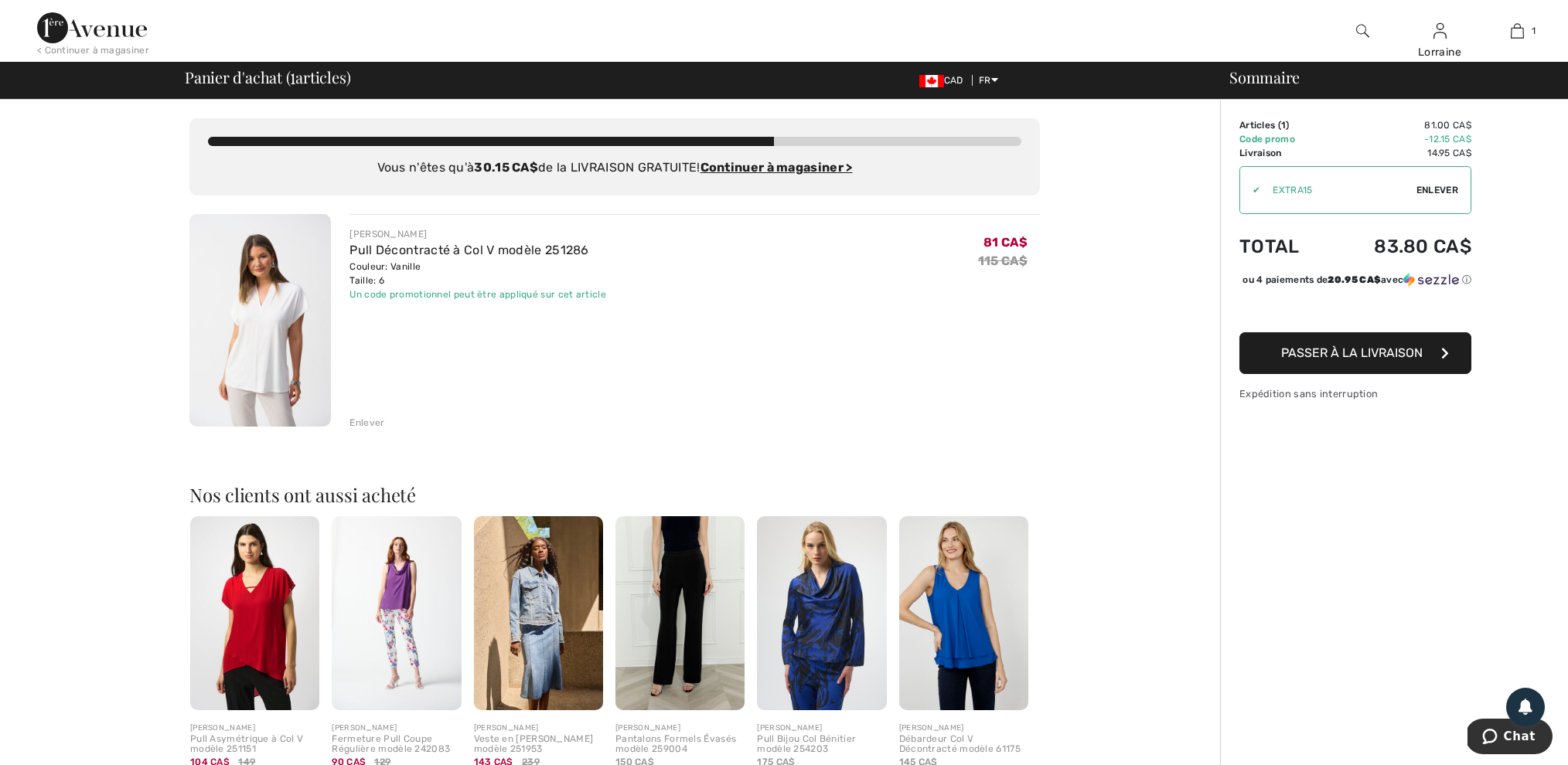
scroll to position [0, 2]
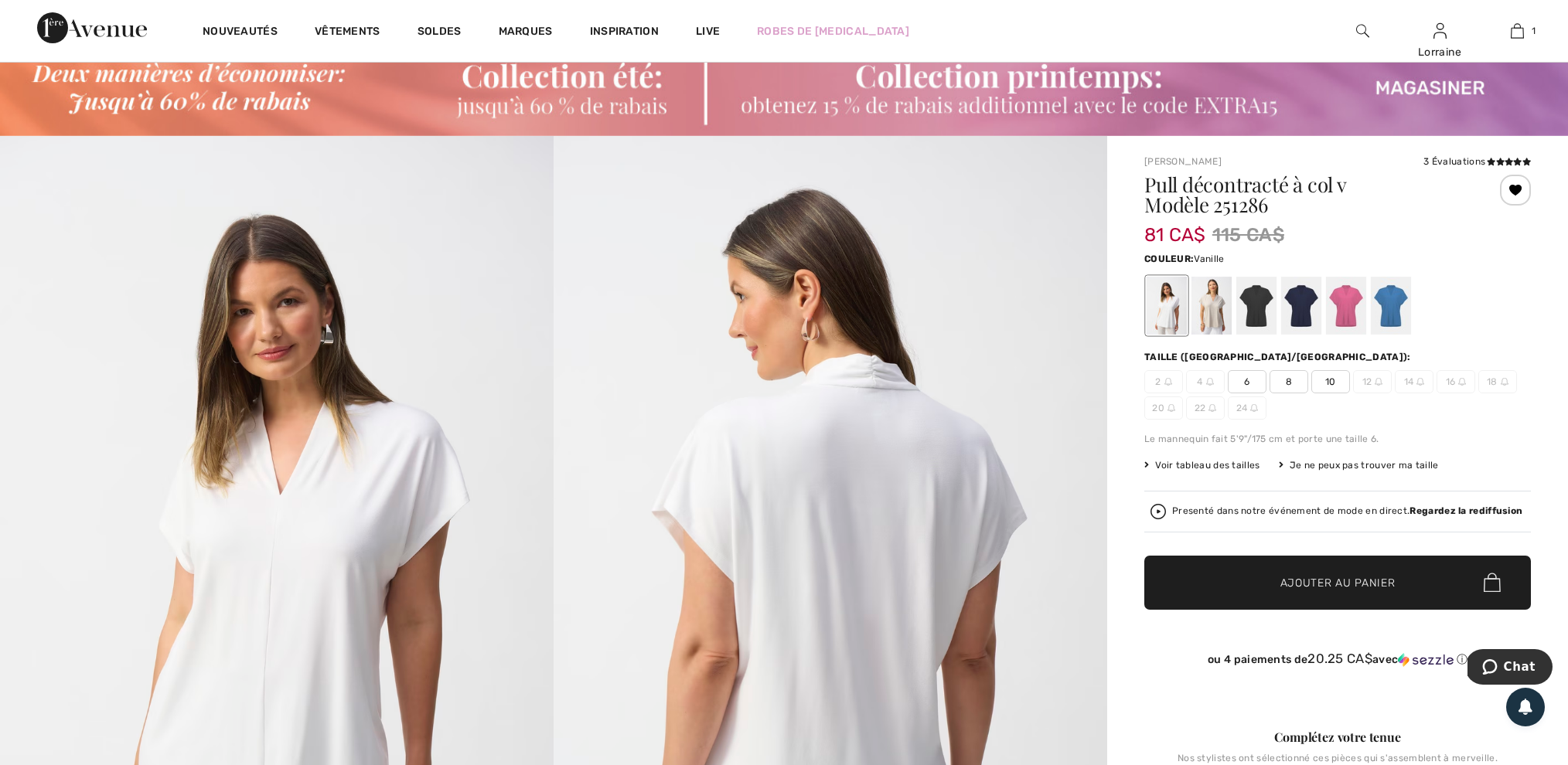
scroll to position [44, 0]
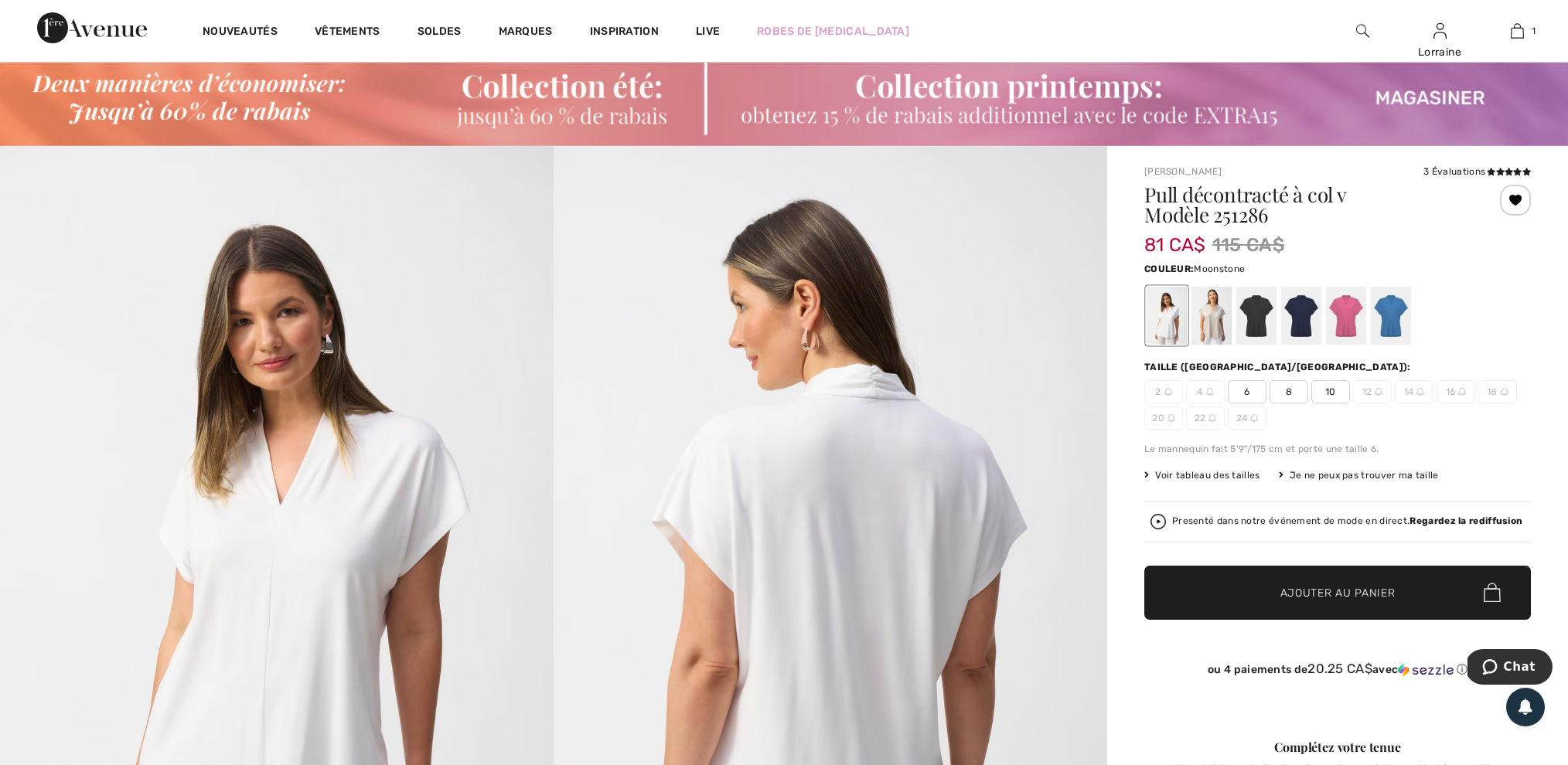
click at [1206, 326] on div at bounding box center [1211, 316] width 40 height 58
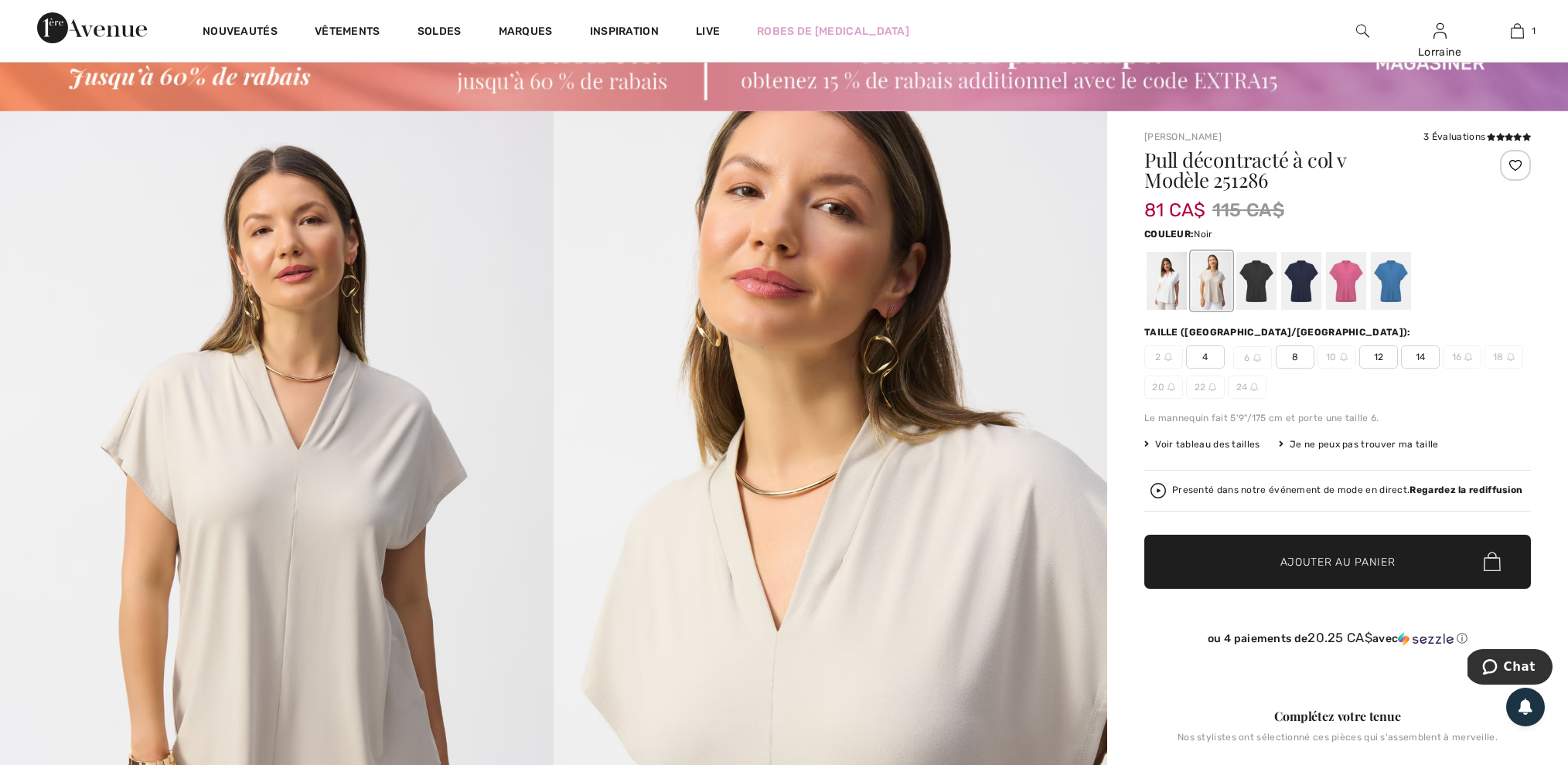
scroll to position [81, 0]
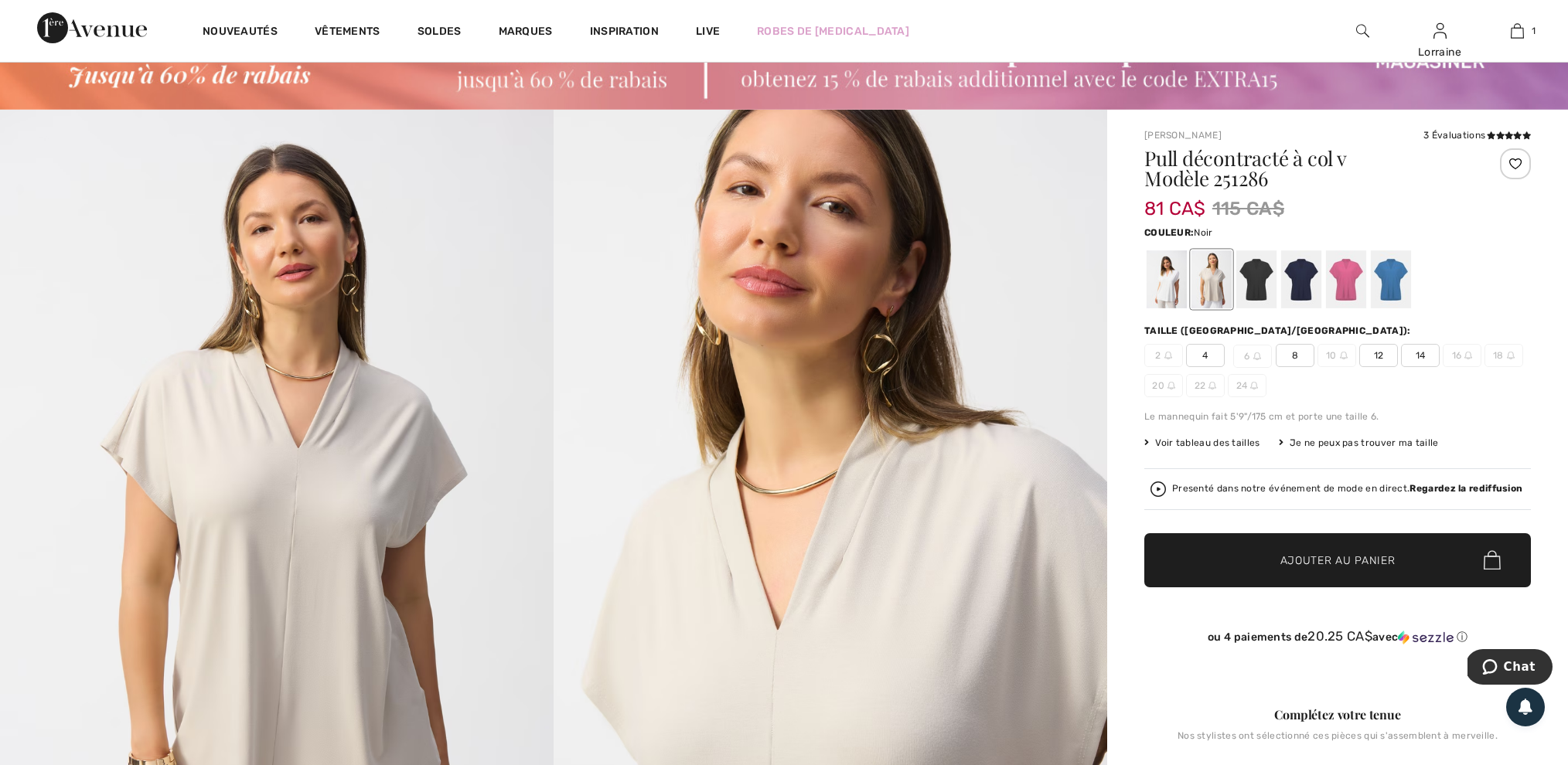
click at [1258, 286] on div at bounding box center [1256, 280] width 40 height 58
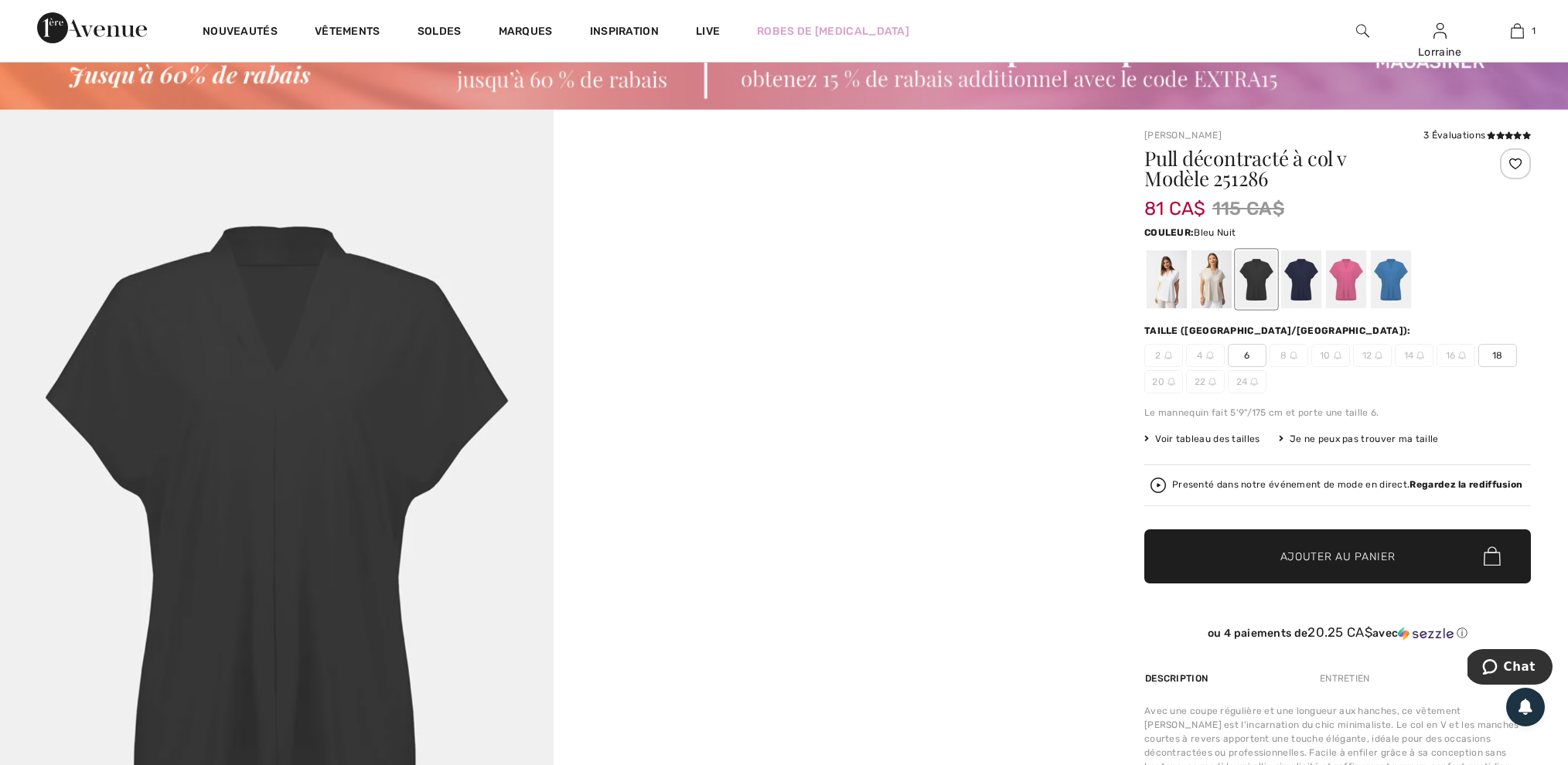
click at [1308, 284] on div at bounding box center [1301, 280] width 40 height 58
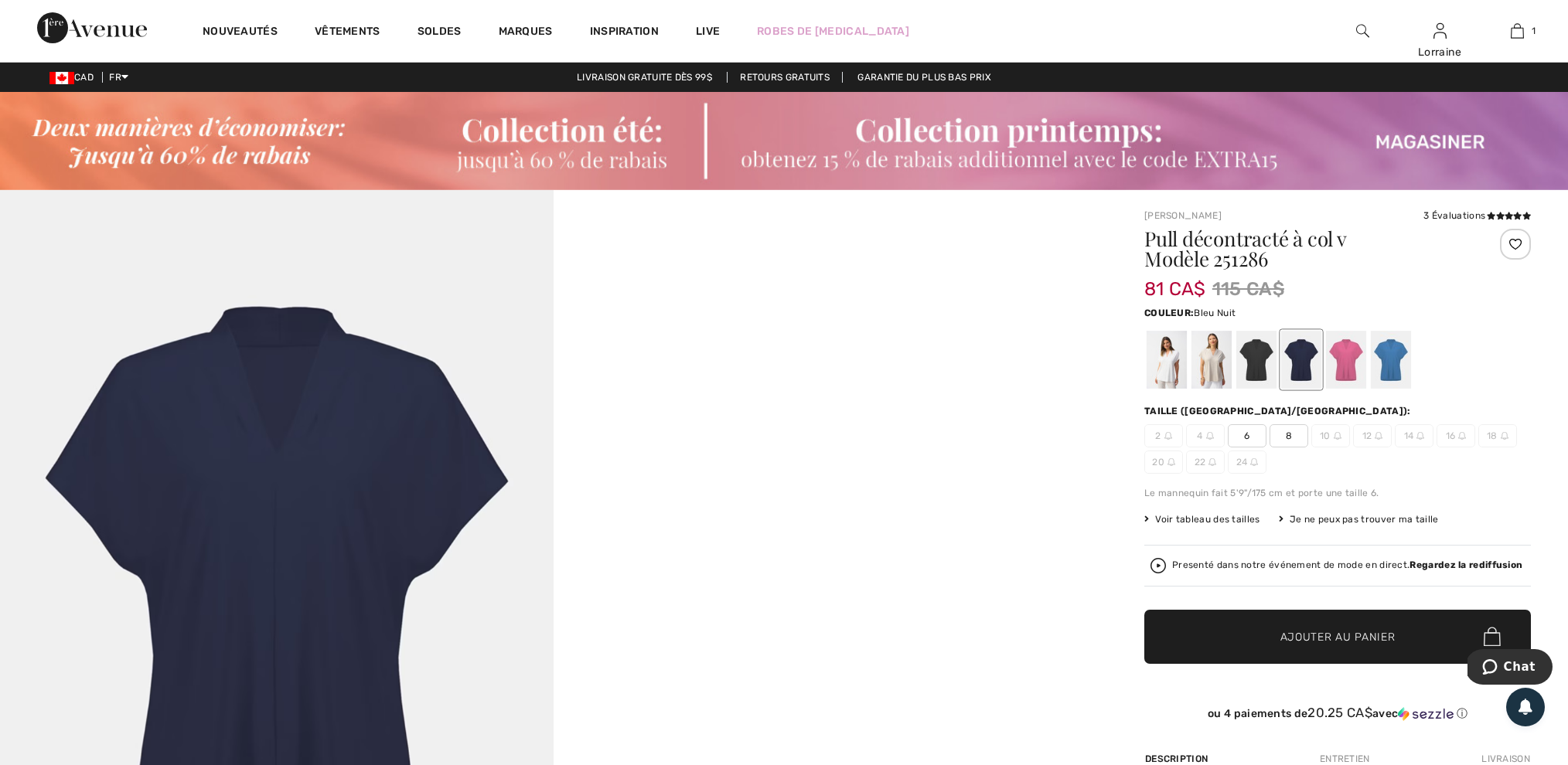
scroll to position [0, 0]
click at [1207, 366] on div at bounding box center [1211, 360] width 40 height 58
